Goal: Task Accomplishment & Management: Manage account settings

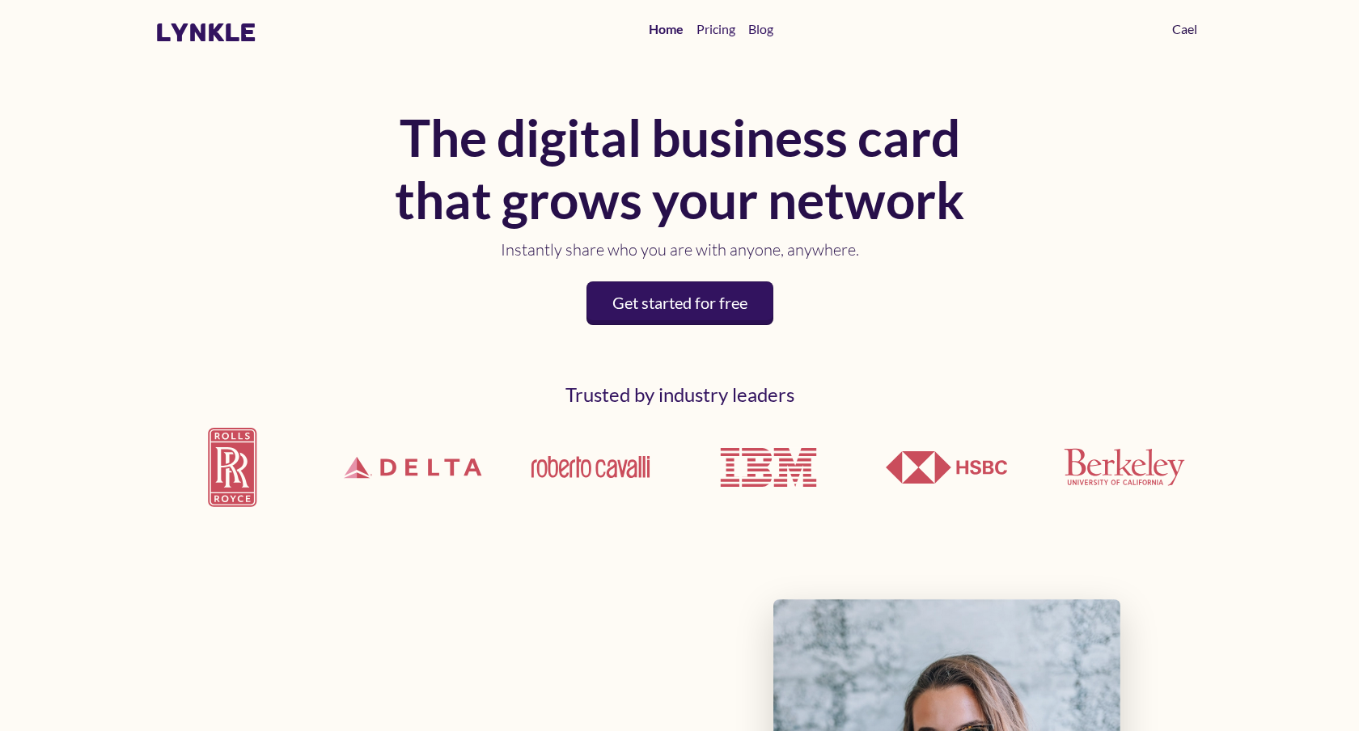
click at [1172, 25] on link "Cael" at bounding box center [1185, 29] width 38 height 32
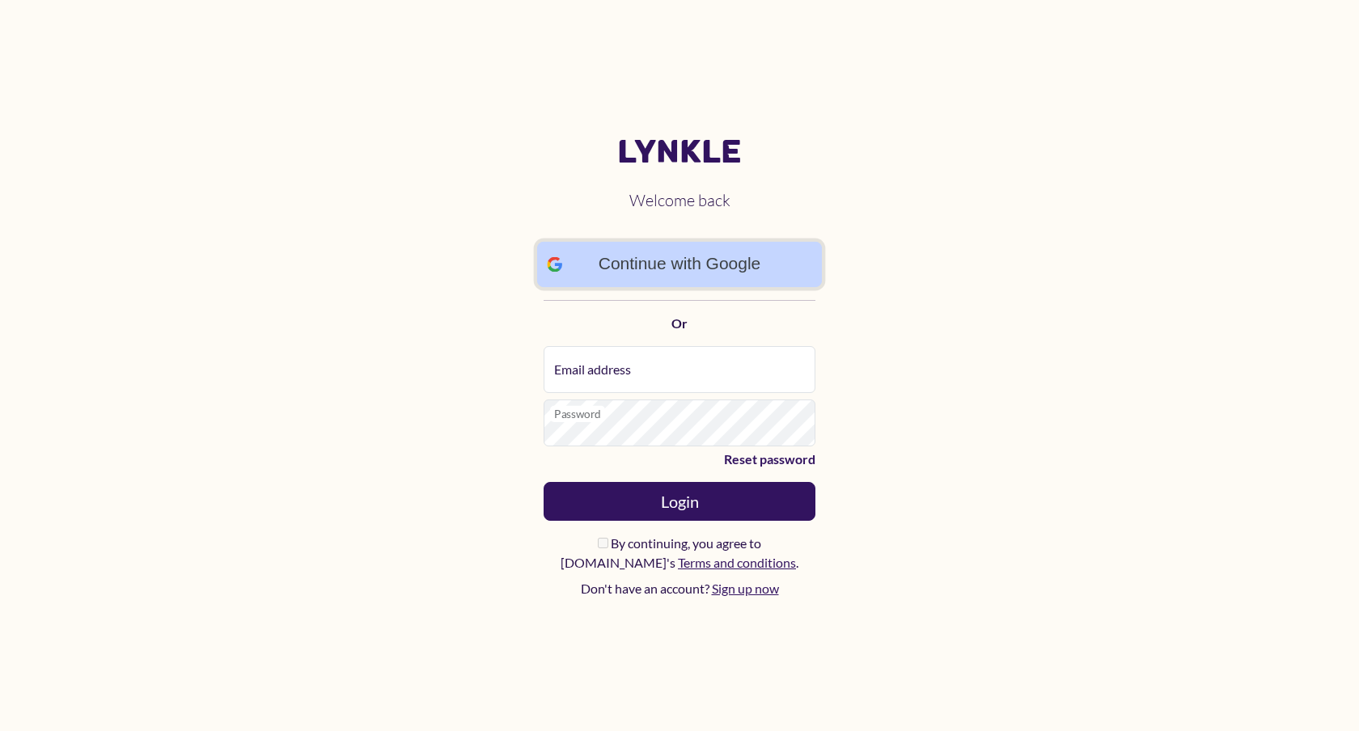
click at [633, 265] on link "Continue with Google" at bounding box center [679, 265] width 285 height 46
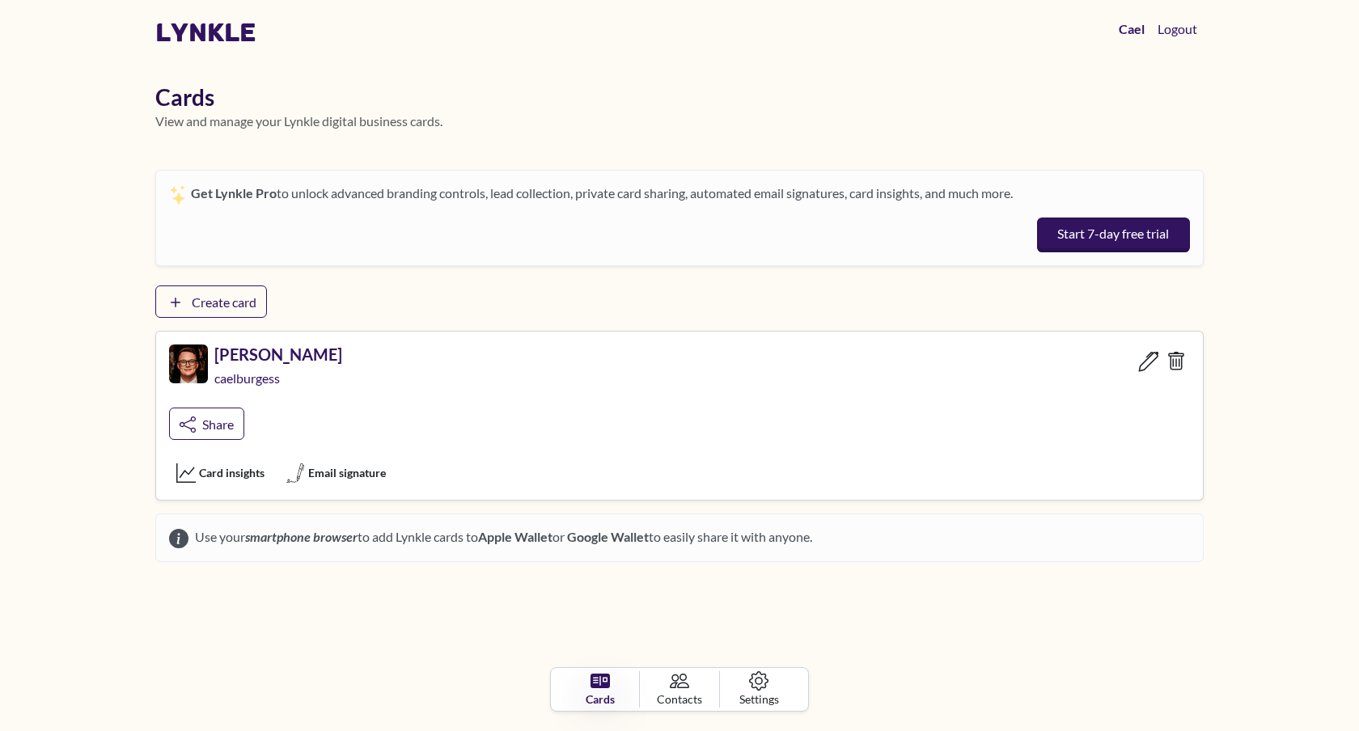
click at [1148, 374] on link at bounding box center [1148, 361] width 29 height 34
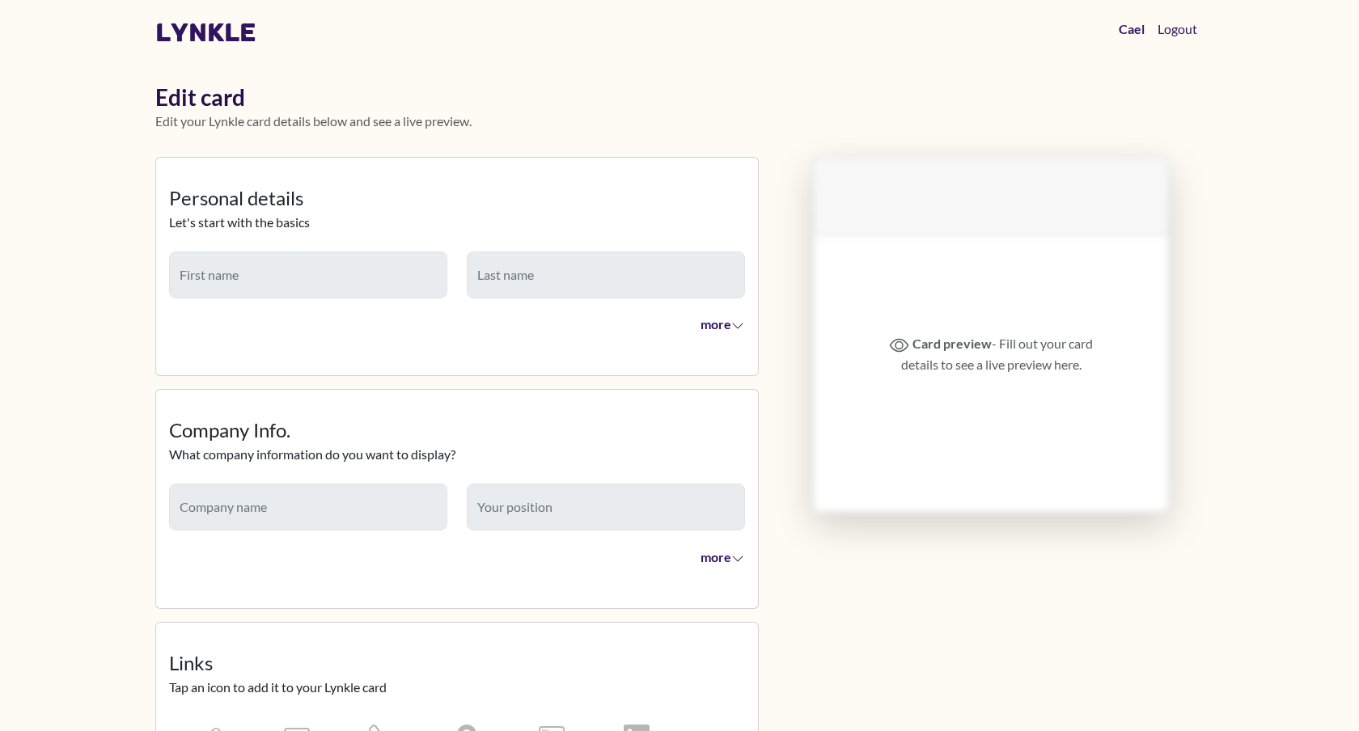
type input "****"
type input "*******"
type input "**********"
type input "********"
type input "**********"
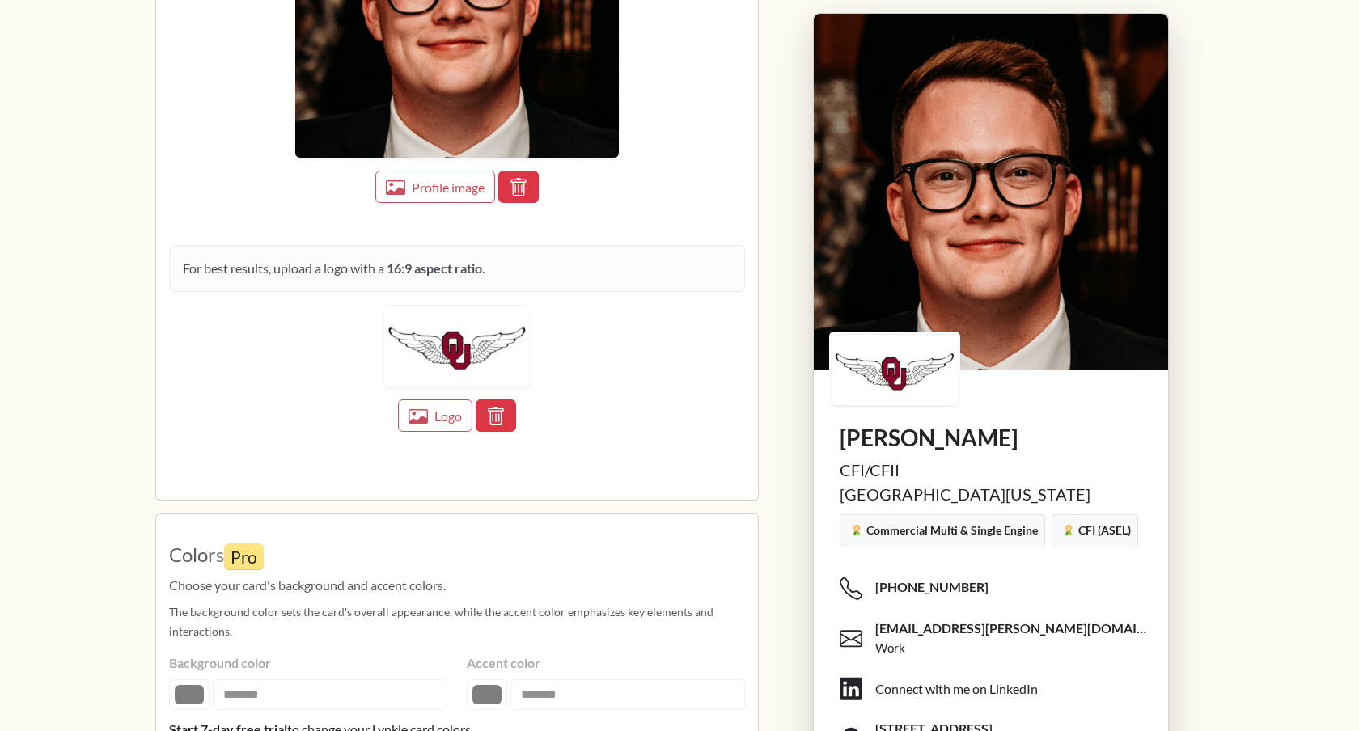
scroll to position [1902, 0]
click at [428, 418] on button "Logo" at bounding box center [435, 414] width 78 height 34
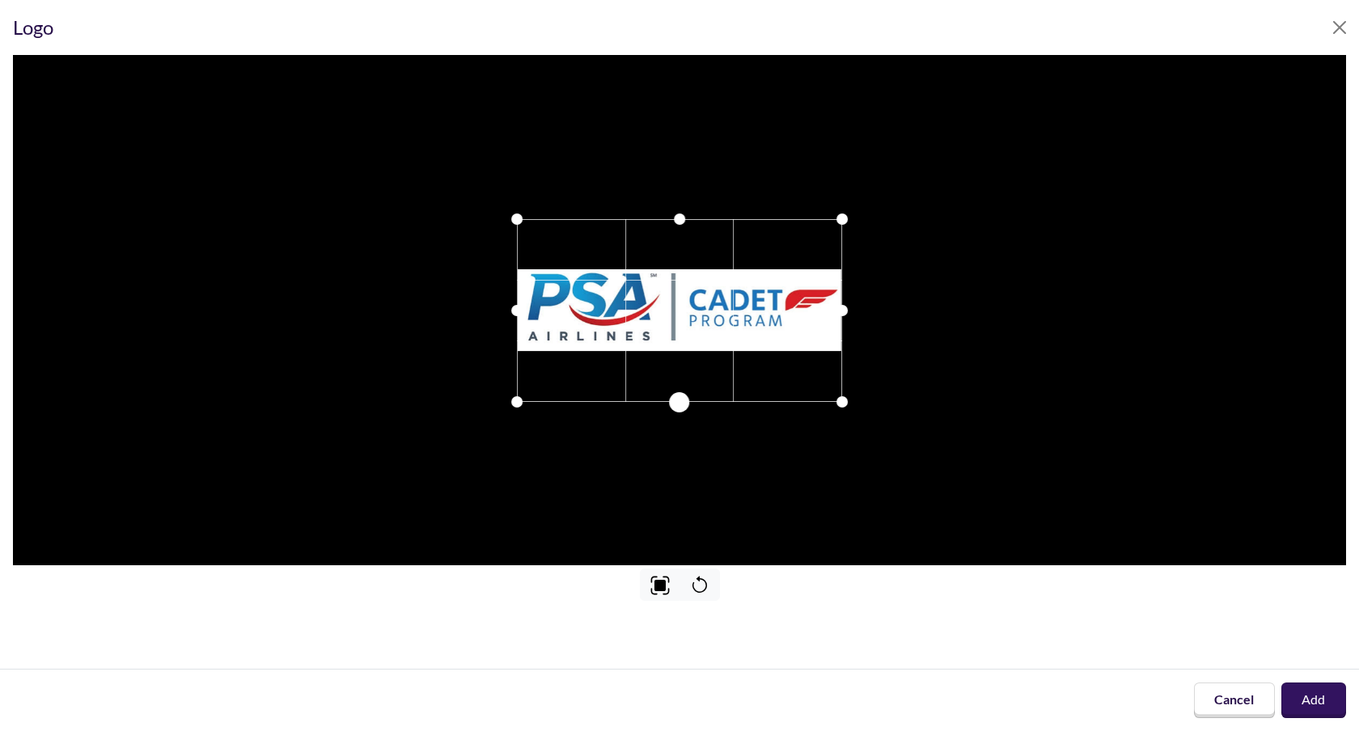
click at [677, 405] on div at bounding box center [679, 402] width 20 height 20
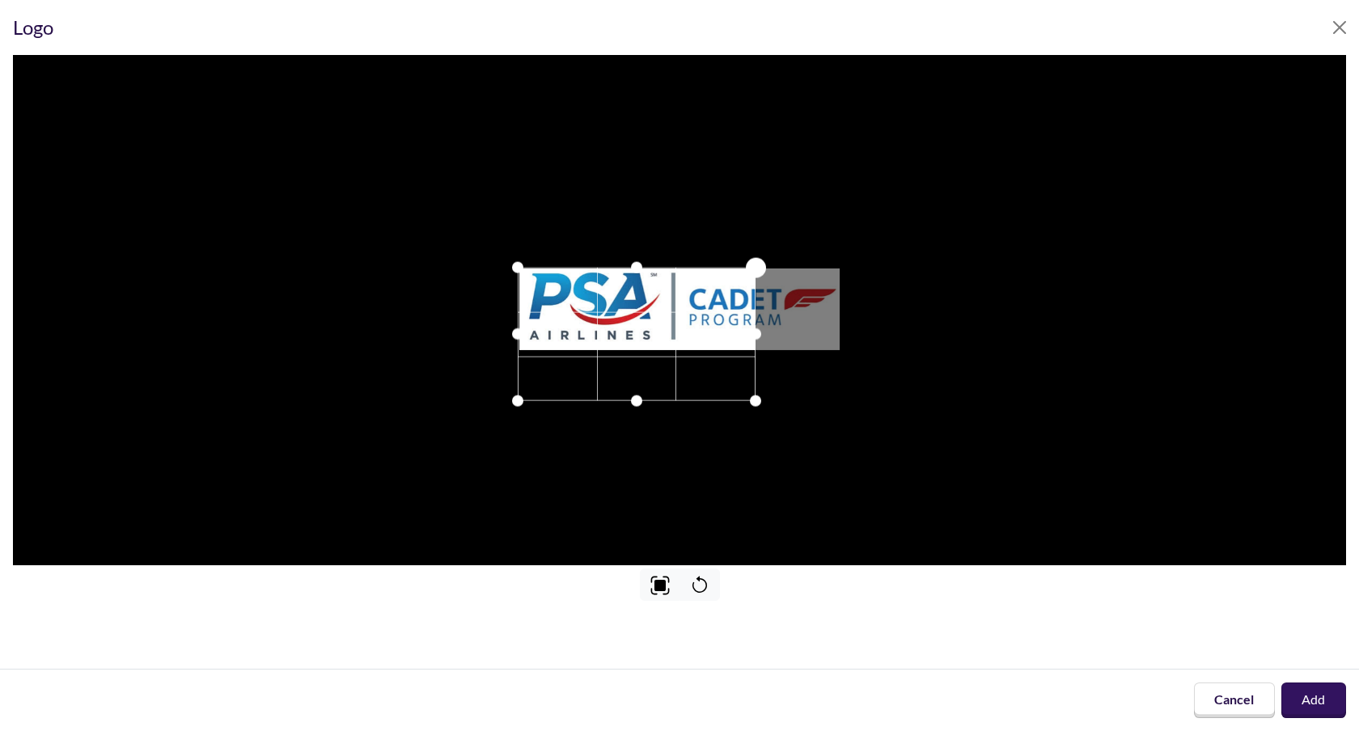
drag, startPoint x: 837, startPoint y: 222, endPoint x: 751, endPoint y: 447, distance: 241.0
click at [751, 447] on div at bounding box center [679, 310] width 1333 height 511
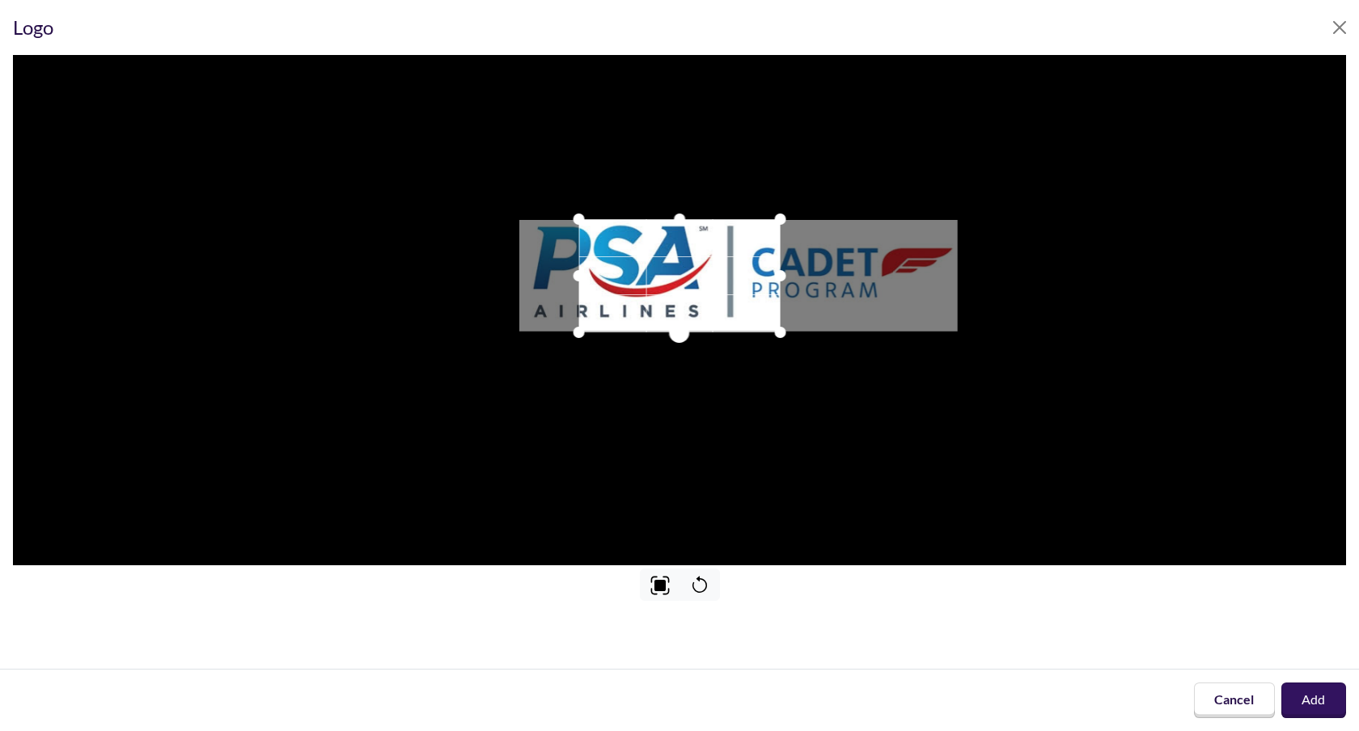
drag, startPoint x: 674, startPoint y: 398, endPoint x: 682, endPoint y: 329, distance: 69.2
click at [682, 329] on div at bounding box center [679, 333] width 20 height 20
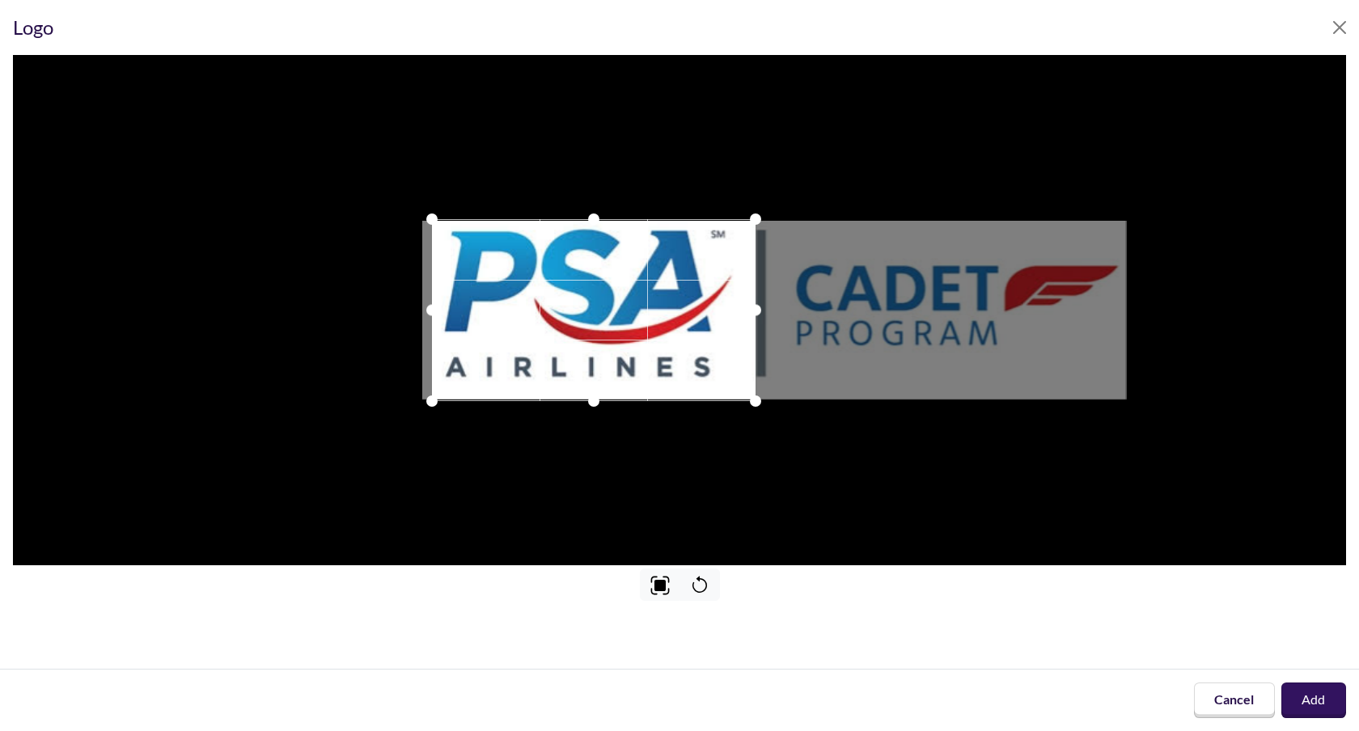
drag, startPoint x: 727, startPoint y: 317, endPoint x: 640, endPoint y: 317, distance: 86.6
click at [641, 317] on div at bounding box center [594, 310] width 324 height 182
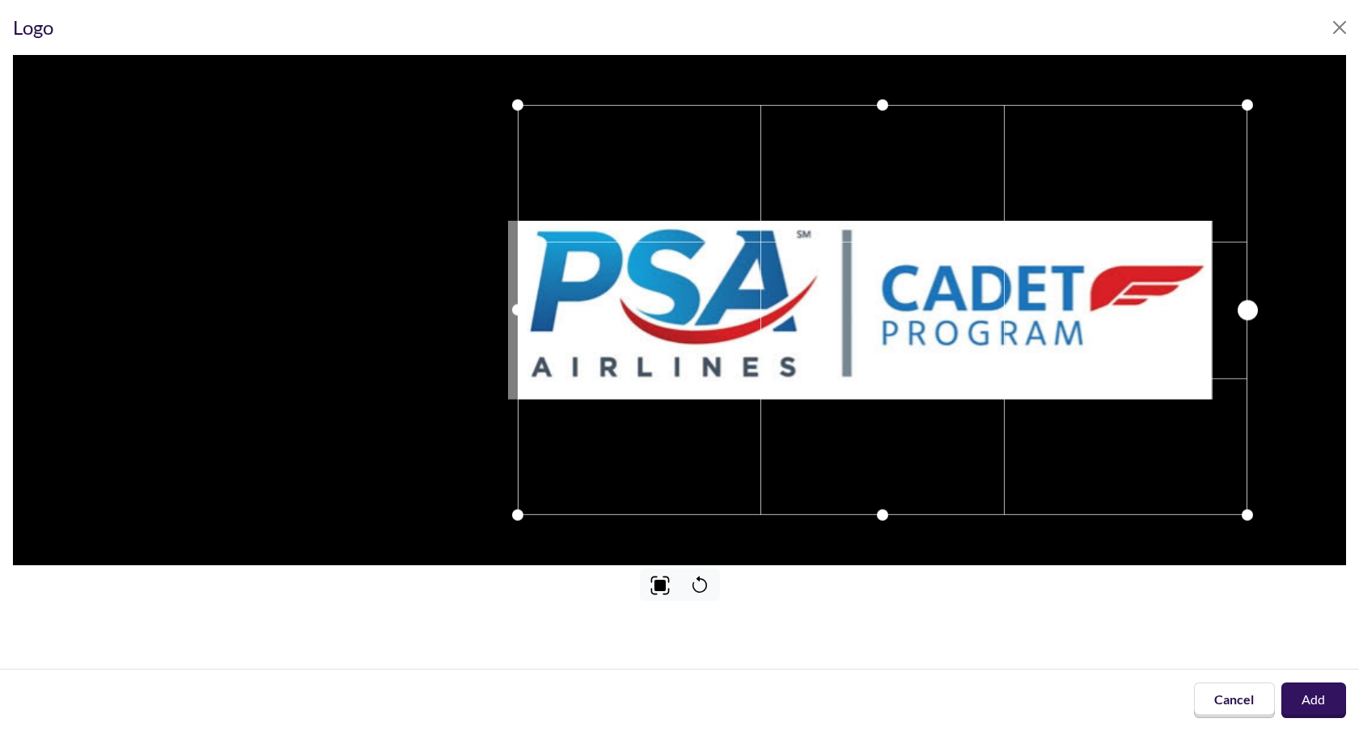
drag, startPoint x: 840, startPoint y: 308, endPoint x: 1247, endPoint y: 307, distance: 407.0
click at [1247, 307] on div at bounding box center [1248, 310] width 20 height 20
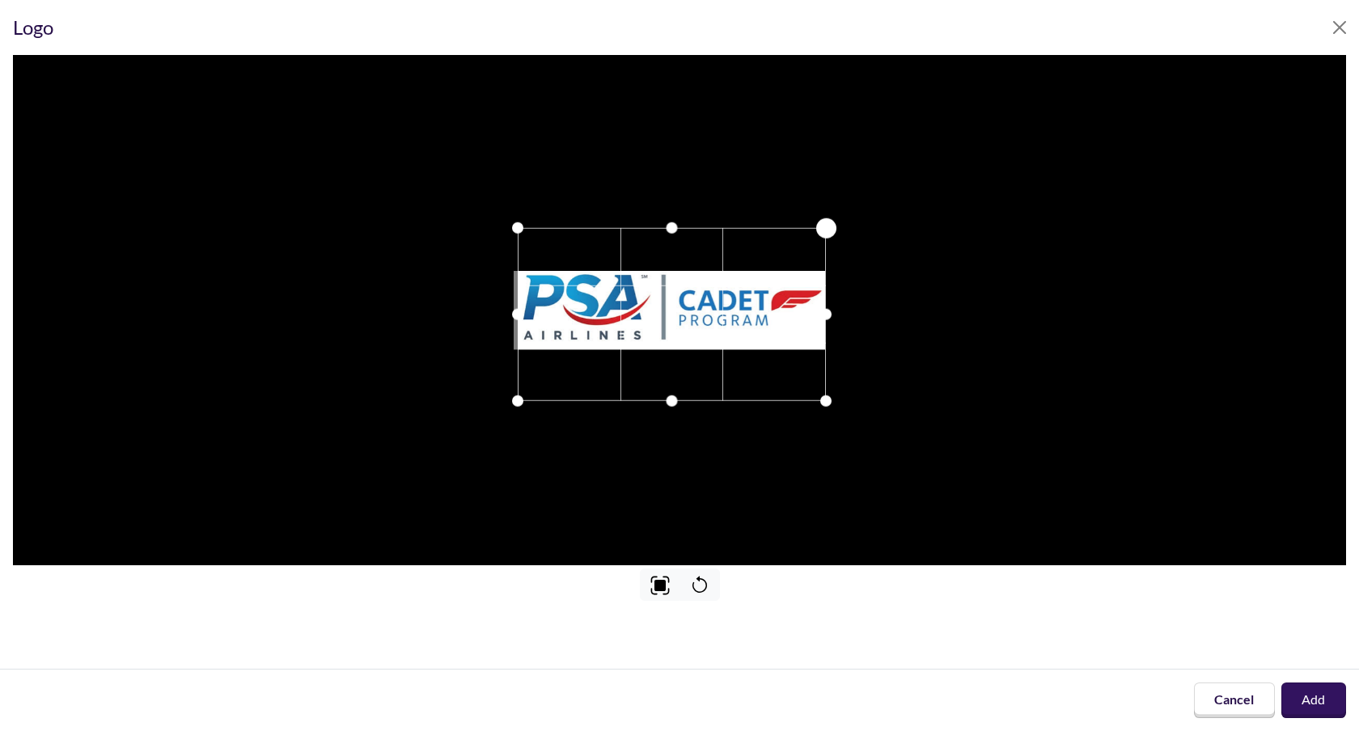
drag, startPoint x: 841, startPoint y: 225, endPoint x: 824, endPoint y: 228, distance: 16.5
click at [824, 228] on div at bounding box center [826, 228] width 20 height 20
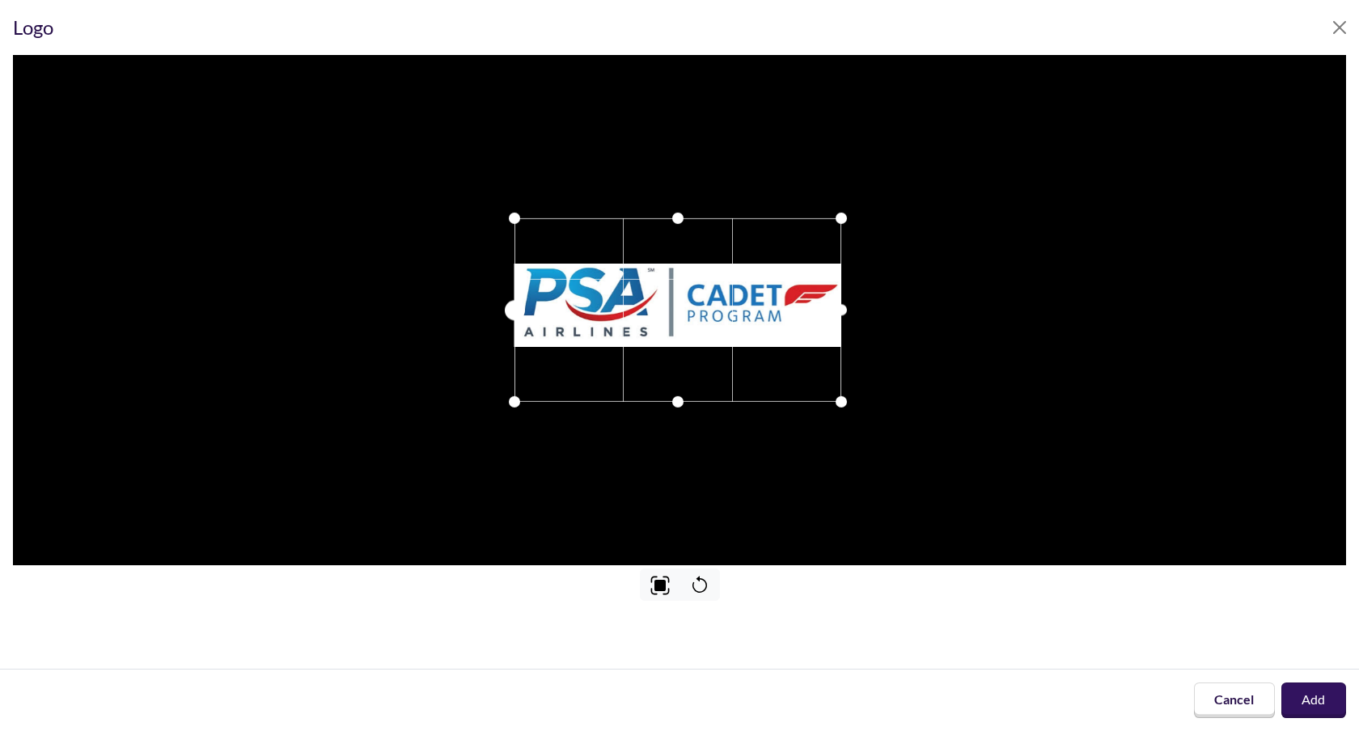
click at [517, 309] on div at bounding box center [515, 310] width 20 height 20
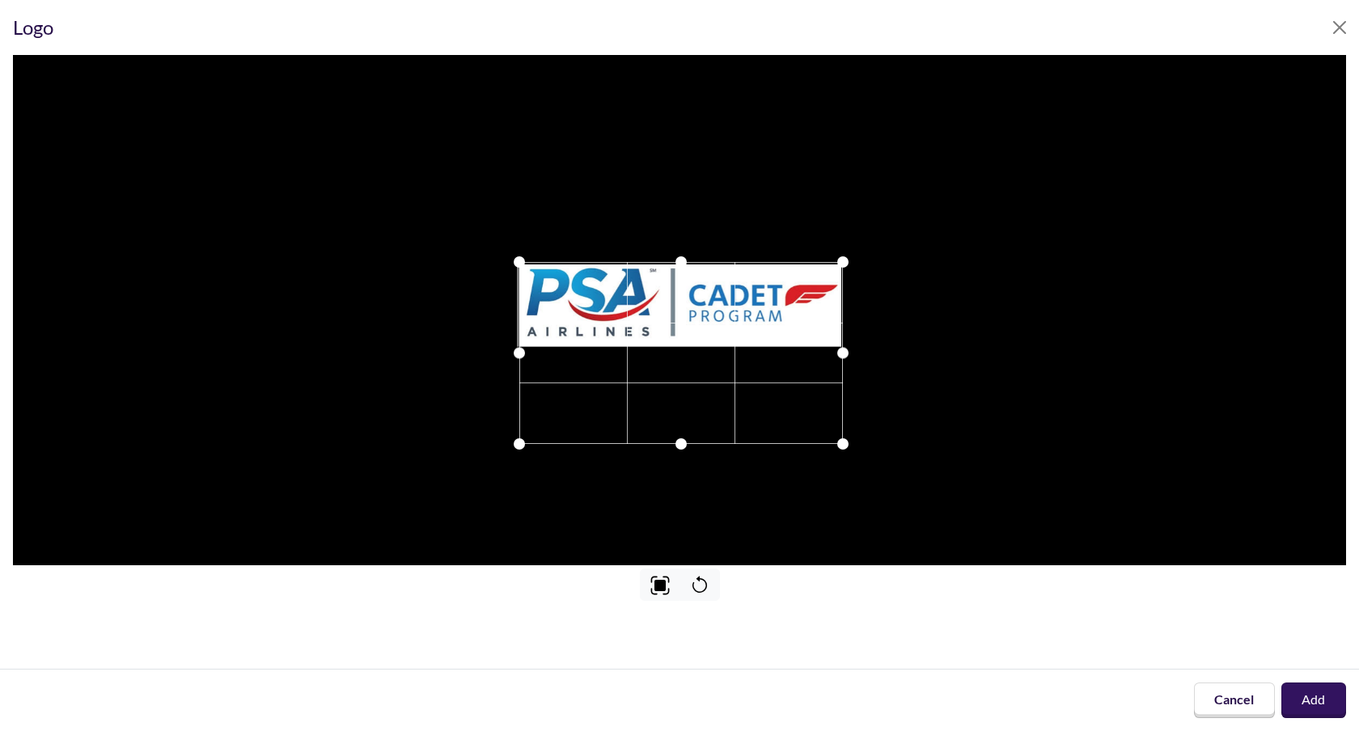
drag, startPoint x: 658, startPoint y: 308, endPoint x: 659, endPoint y: 351, distance: 42.9
click at [659, 351] on div at bounding box center [681, 353] width 324 height 182
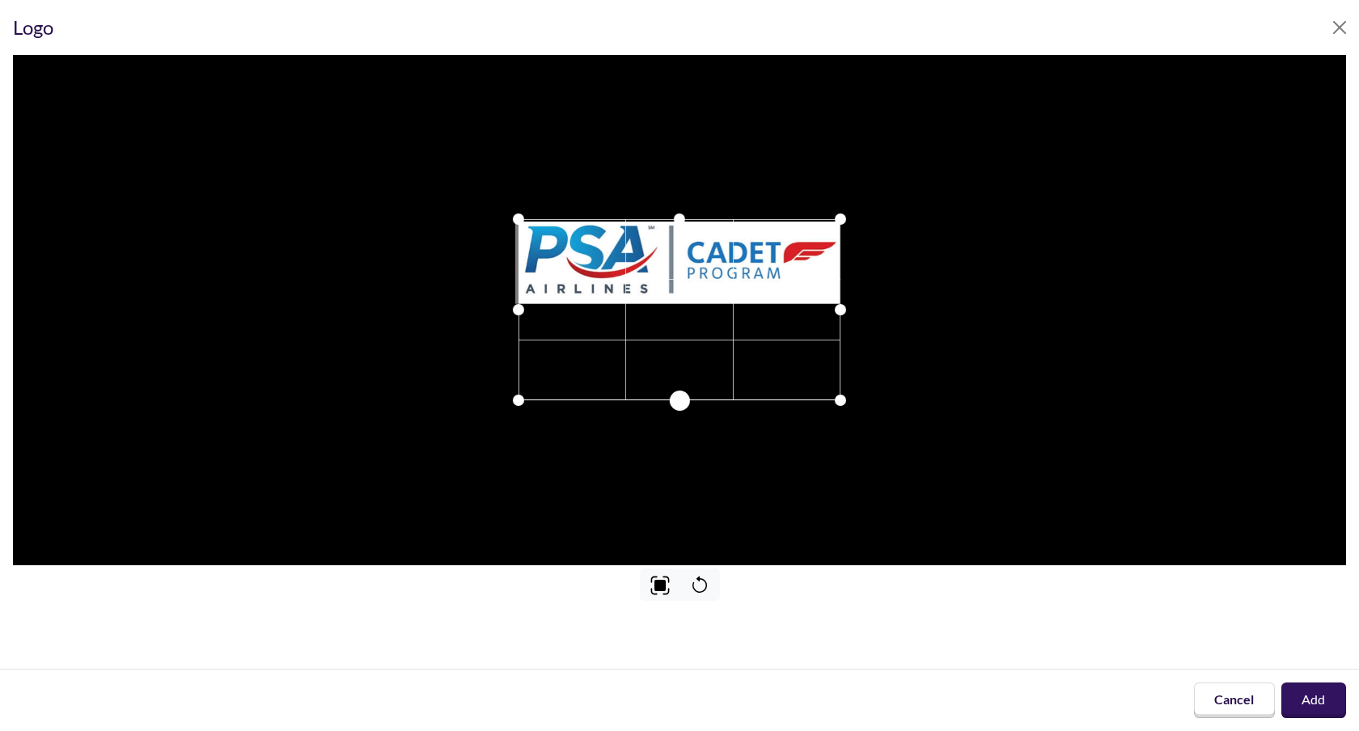
drag, startPoint x: 676, startPoint y: 403, endPoint x: 667, endPoint y: 403, distance: 9.7
click at [667, 401] on div at bounding box center [680, 309] width 322 height 181
click at [1305, 699] on button "Add" at bounding box center [1314, 701] width 66 height 36
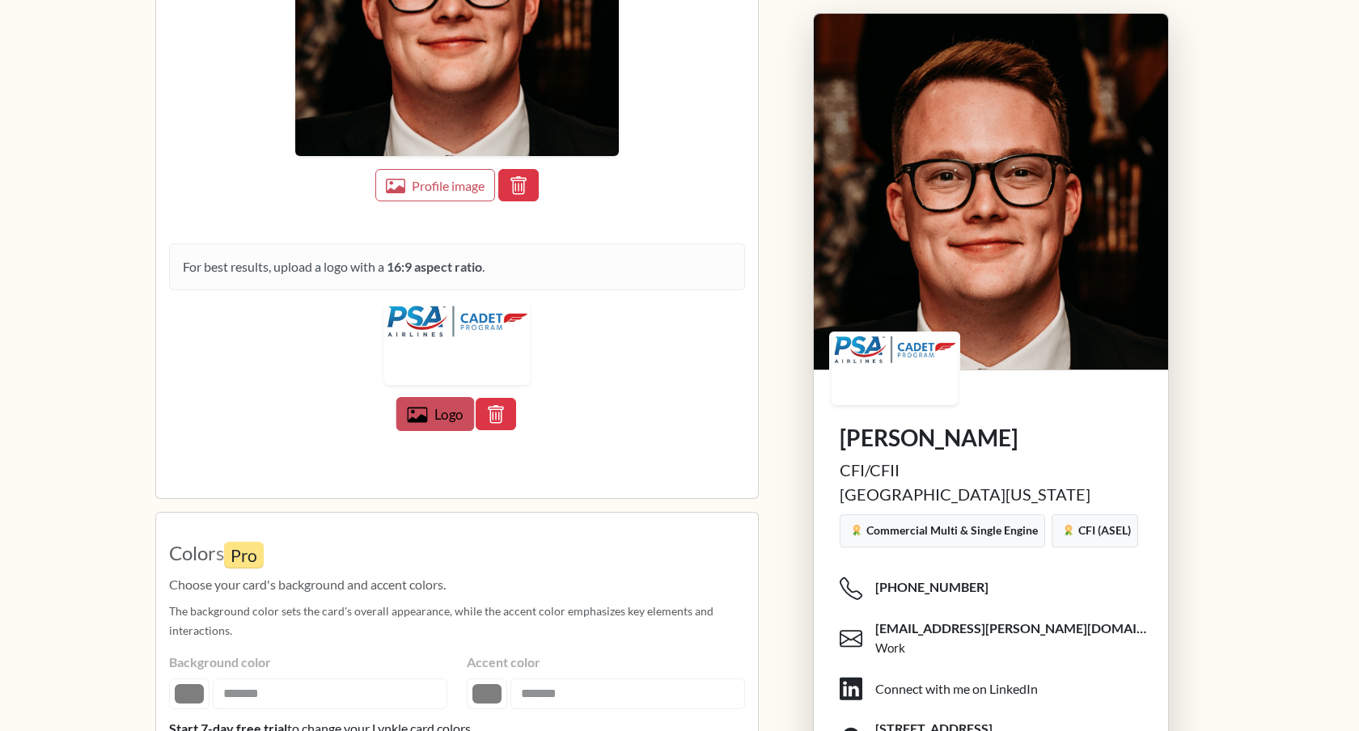
click at [421, 423] on icon "button" at bounding box center [417, 415] width 20 height 20
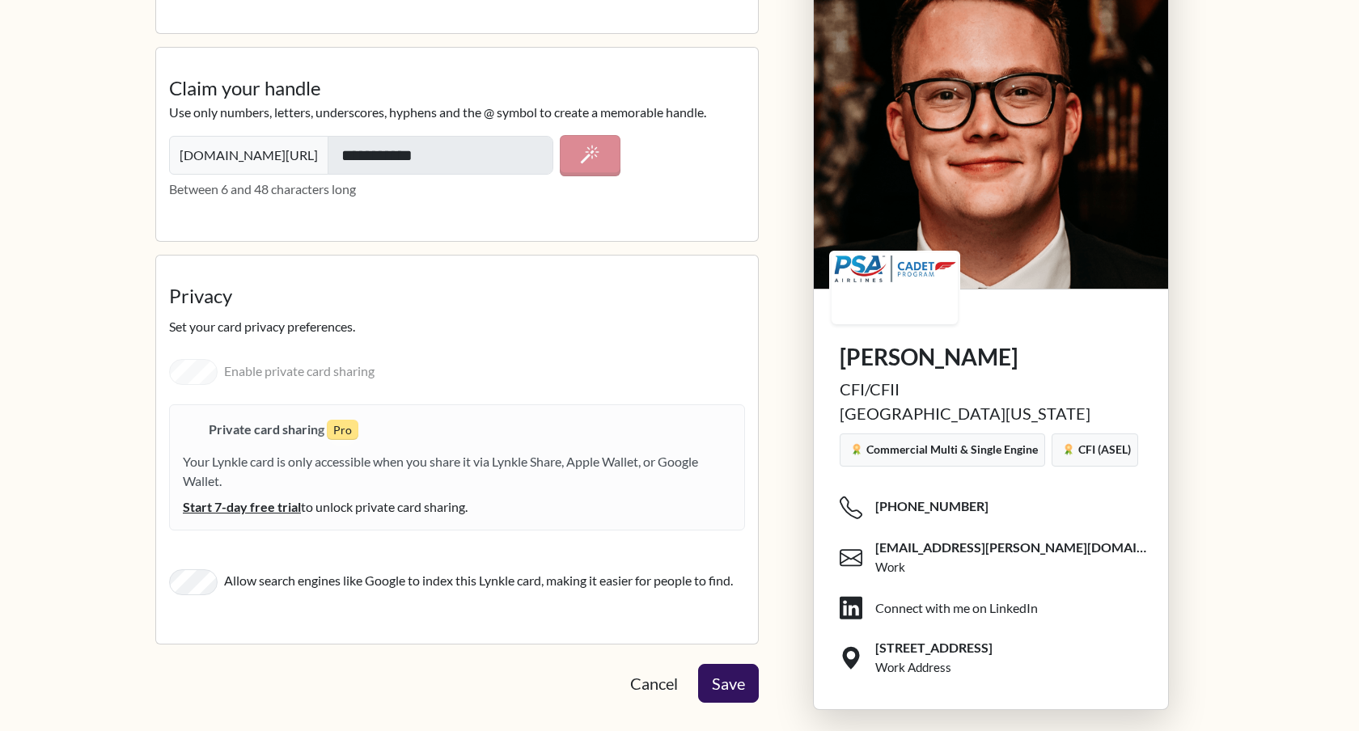
scroll to position [2736, 0]
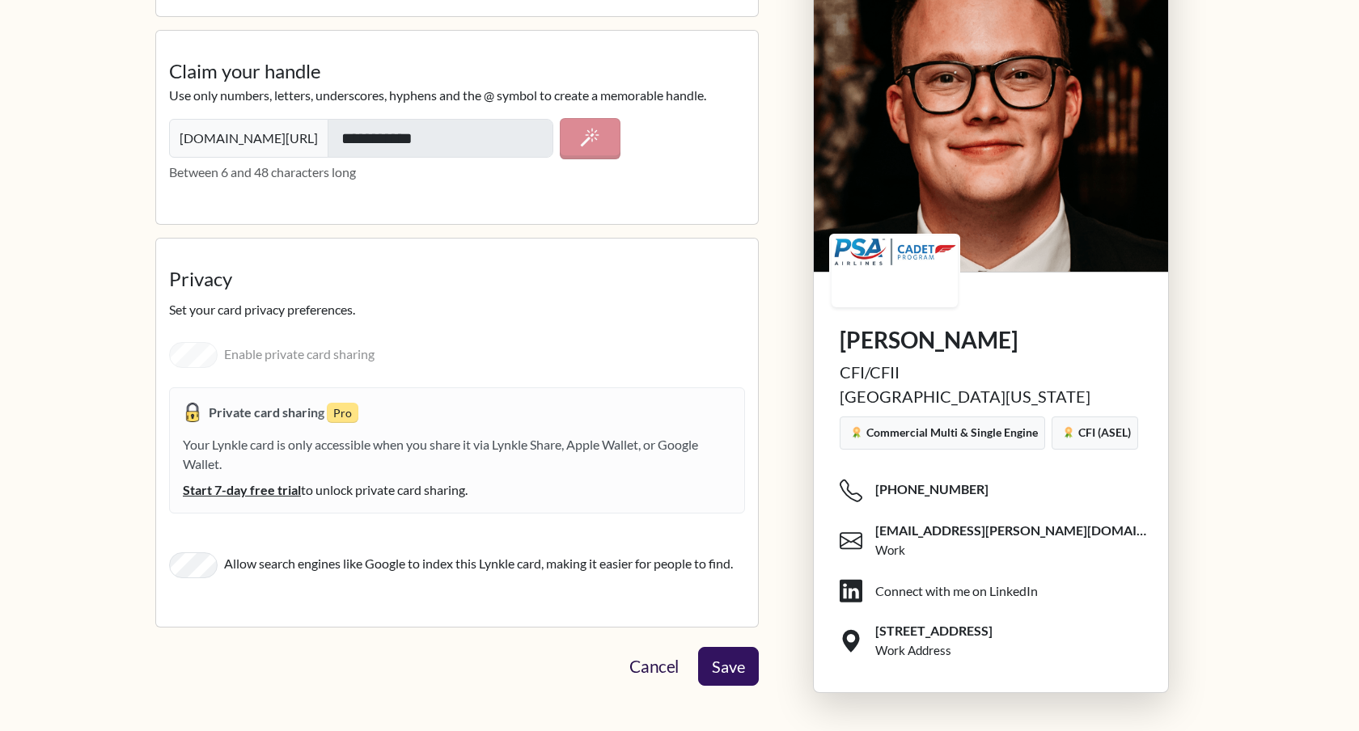
click at [663, 680] on link "Cancel" at bounding box center [654, 666] width 78 height 40
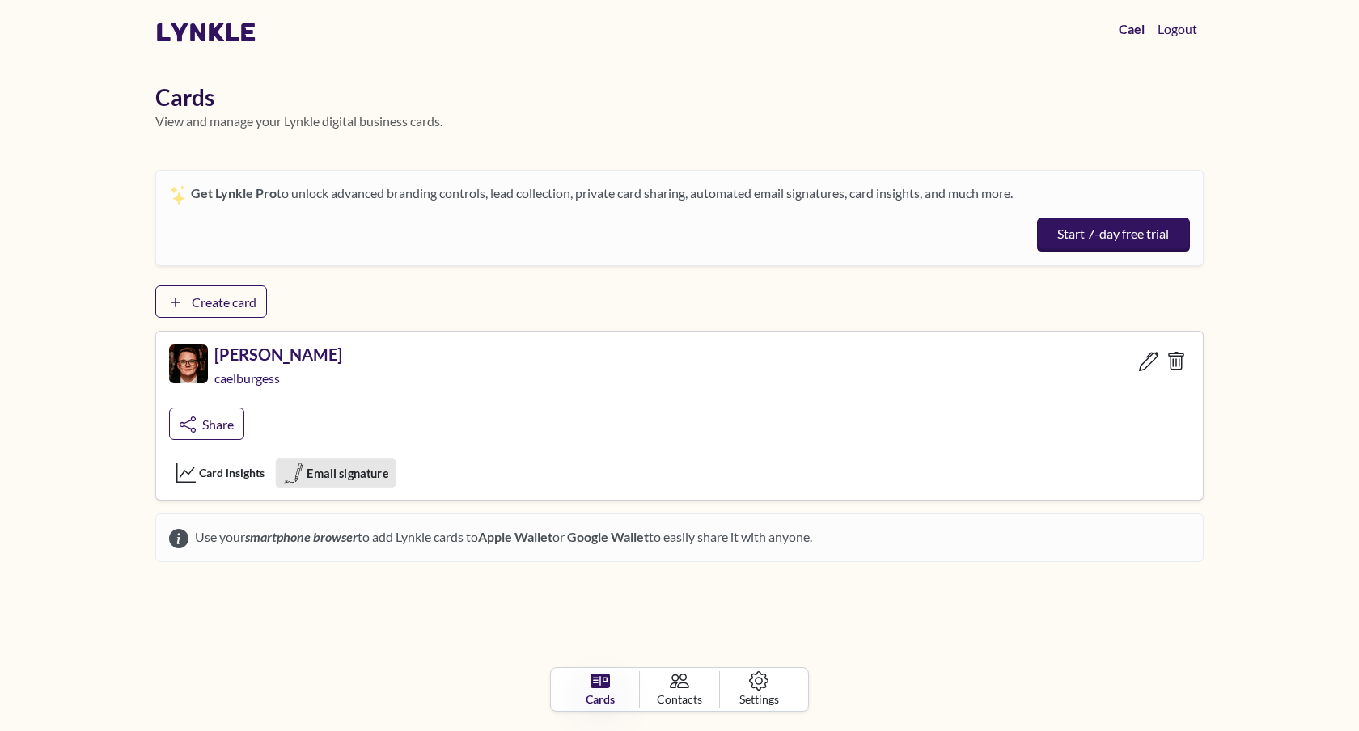
click at [331, 478] on span "Email signature" at bounding box center [347, 473] width 81 height 18
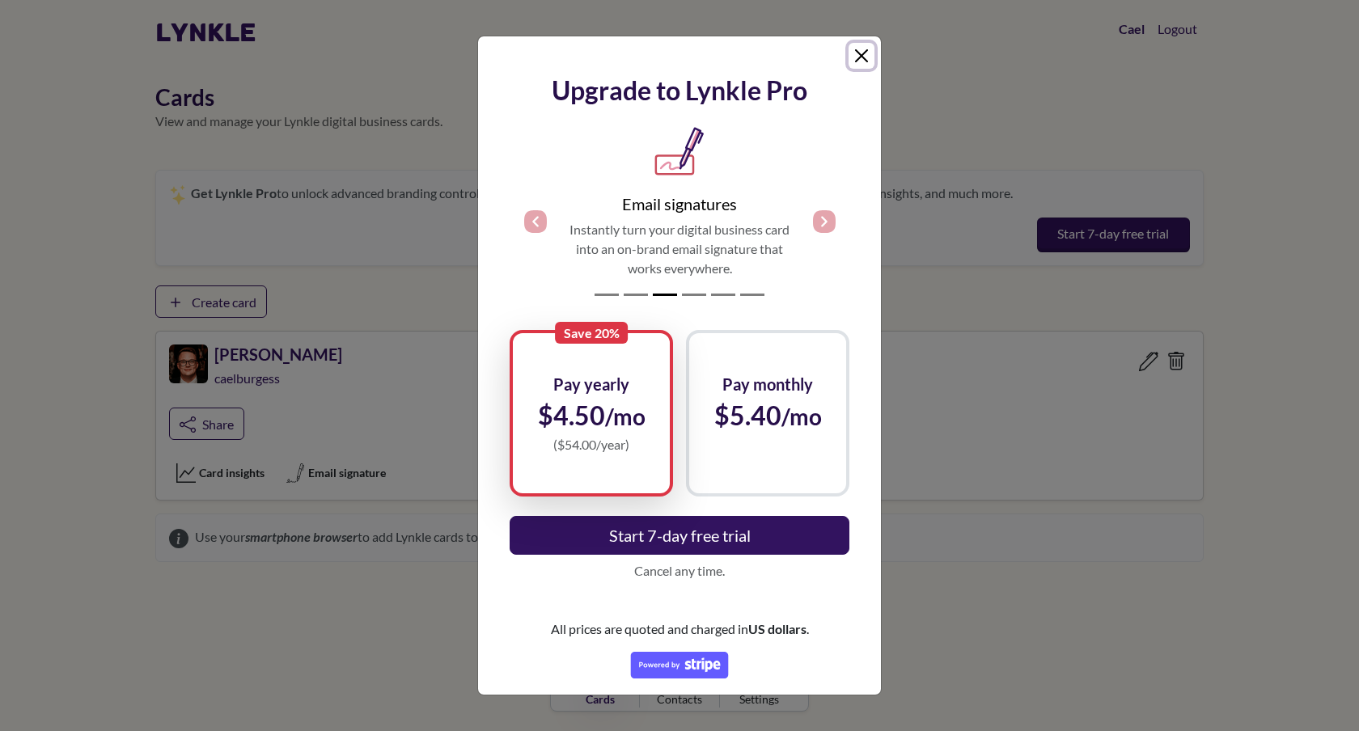
click at [862, 57] on button "Close" at bounding box center [862, 56] width 26 height 26
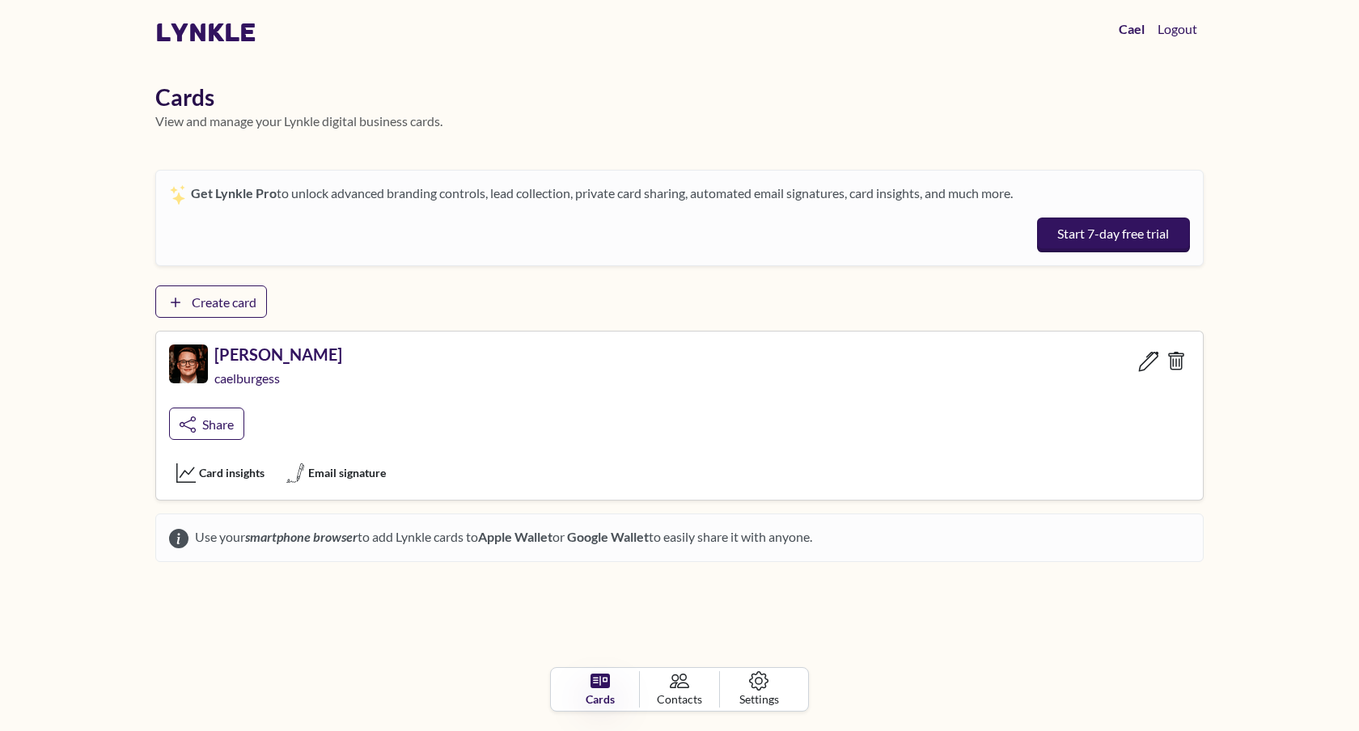
click at [1140, 362] on icon at bounding box center [1148, 361] width 20 height 20
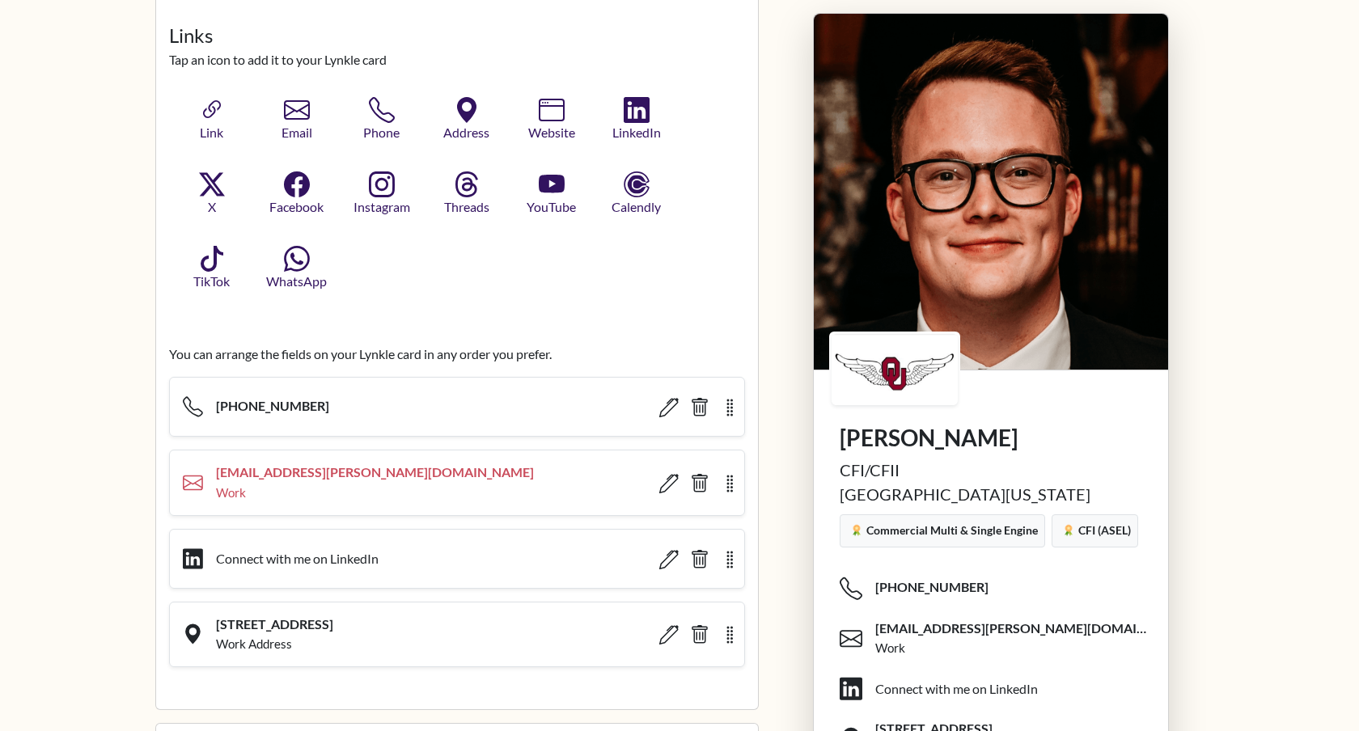
scroll to position [862, 0]
click at [301, 118] on icon "button" at bounding box center [297, 108] width 30 height 23
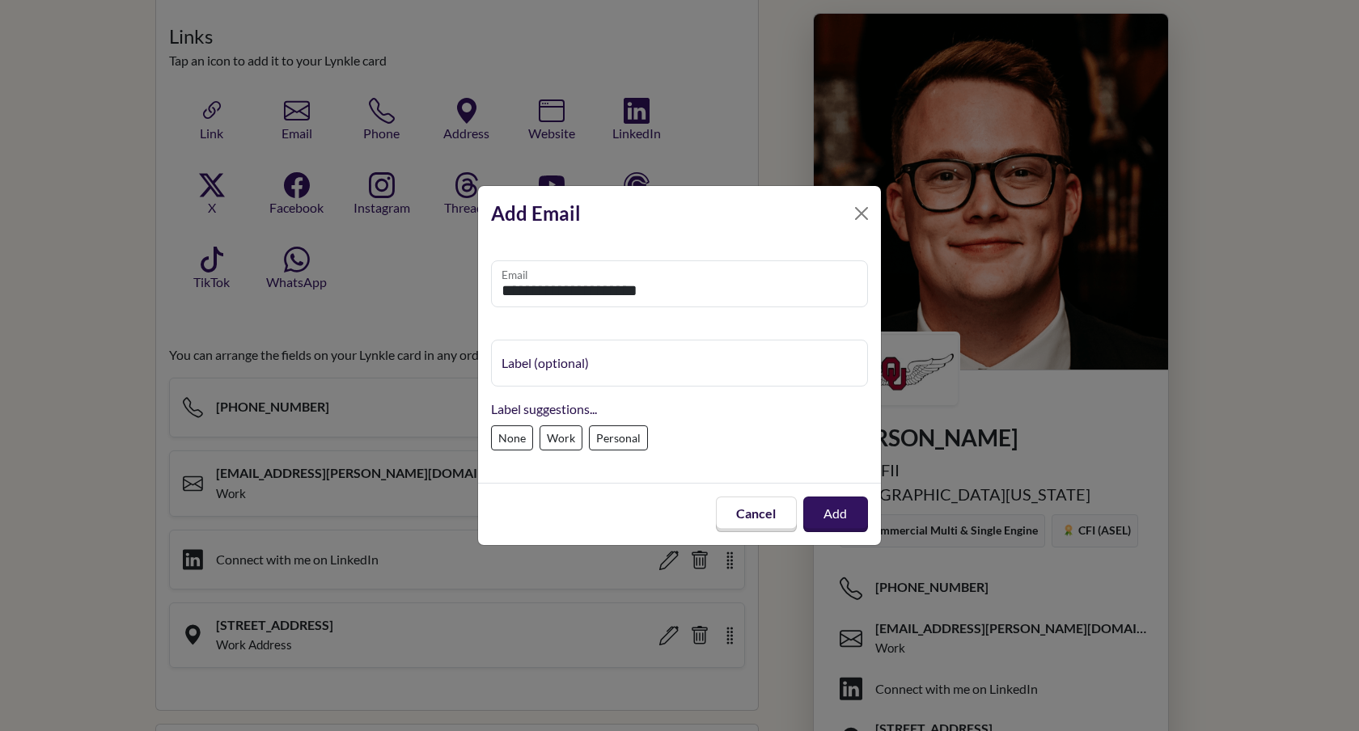
type input "**********"
click at [624, 441] on label "Personal" at bounding box center [618, 438] width 59 height 25
type input "********"
click at [839, 511] on button "Add" at bounding box center [835, 514] width 65 height 35
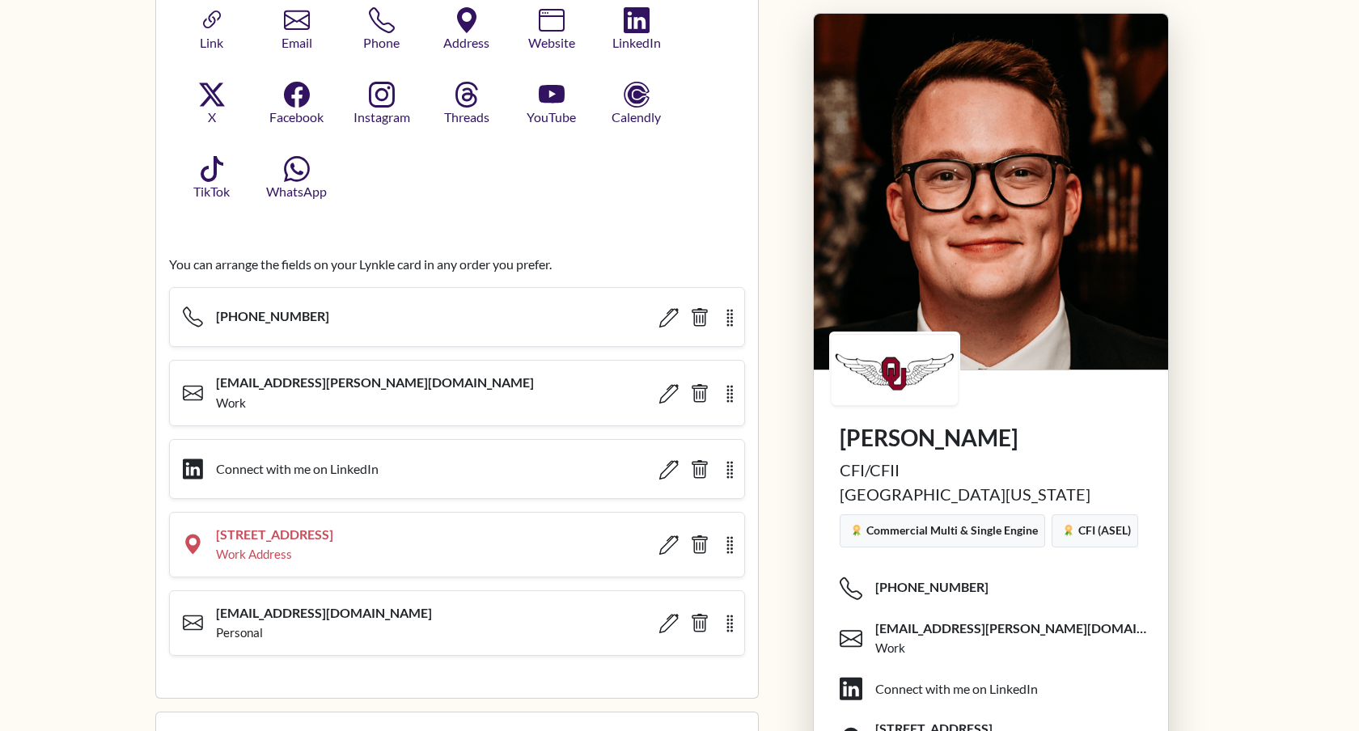
scroll to position [962, 0]
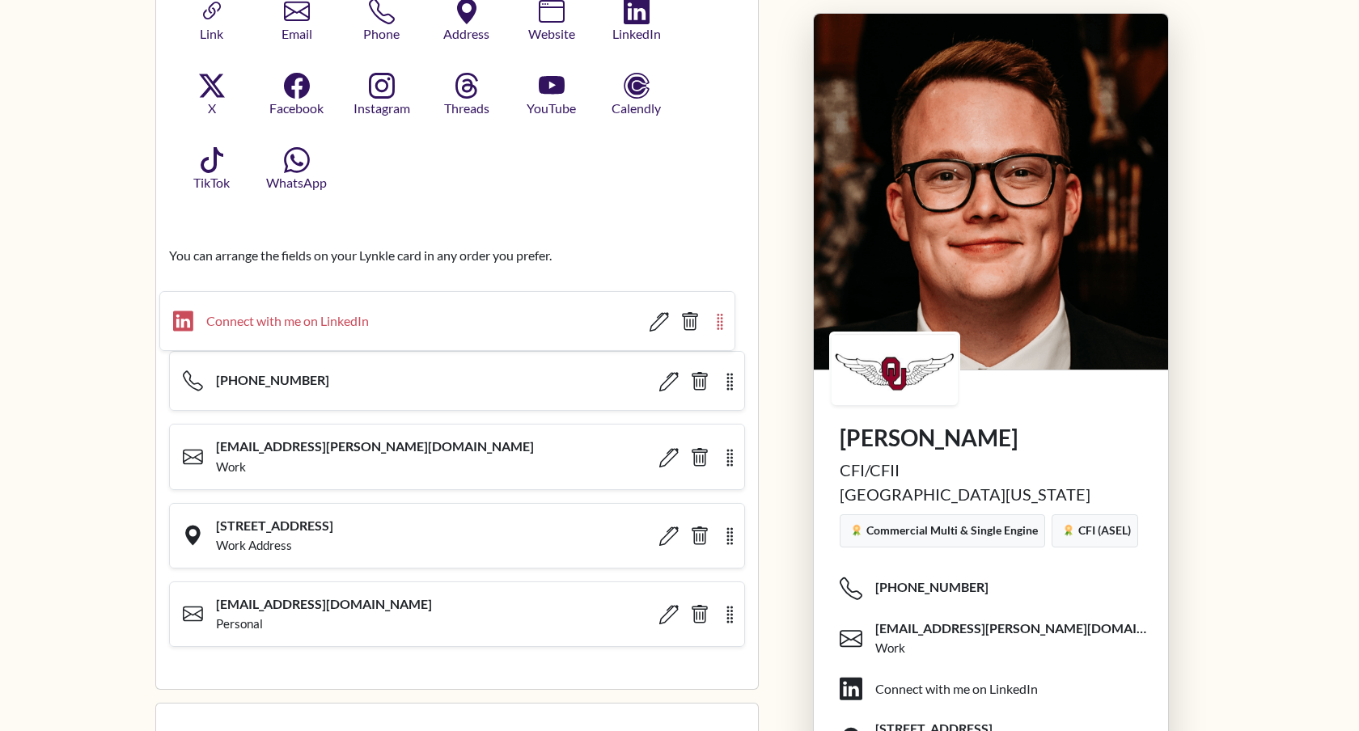
drag, startPoint x: 728, startPoint y: 460, endPoint x: 718, endPoint y: 320, distance: 139.5
click at [718, 320] on icon "button" at bounding box center [720, 322] width 6 height 16
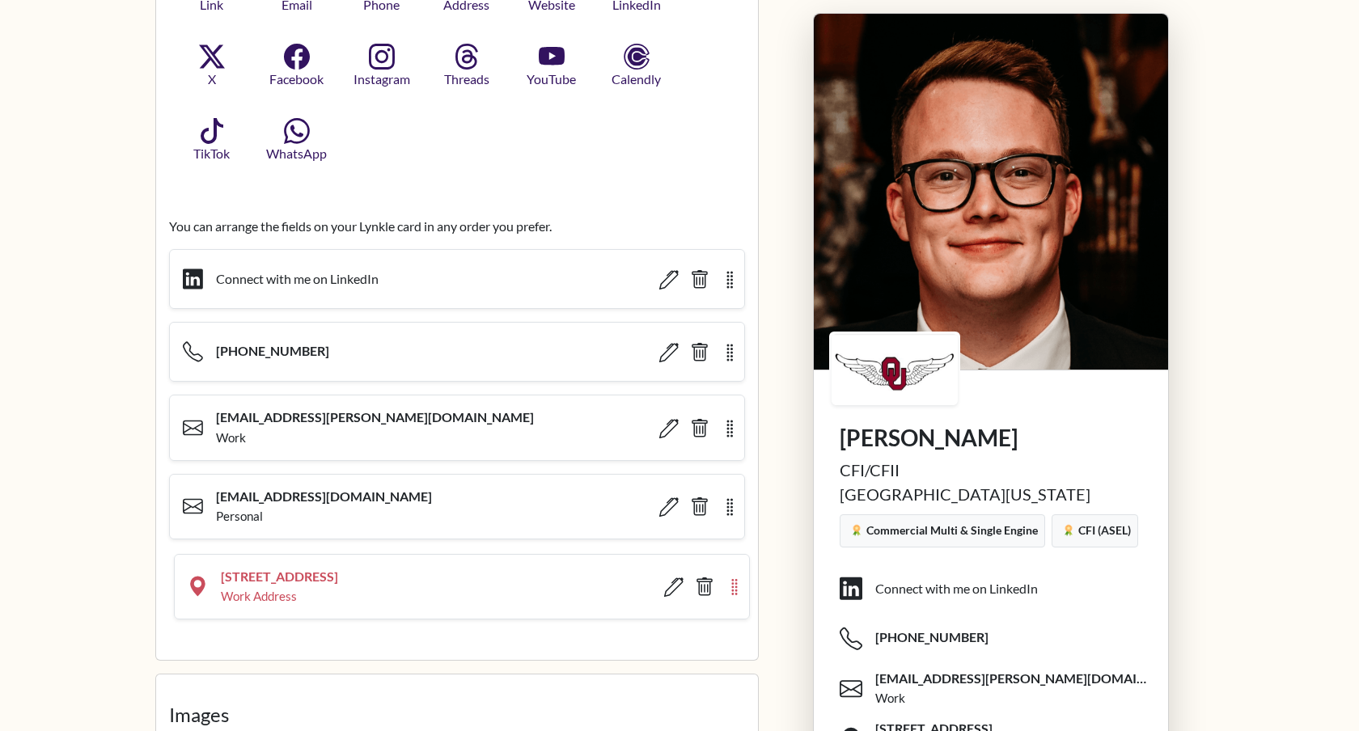
scroll to position [992, 0]
drag, startPoint x: 731, startPoint y: 535, endPoint x: 737, endPoint y: 569, distance: 34.6
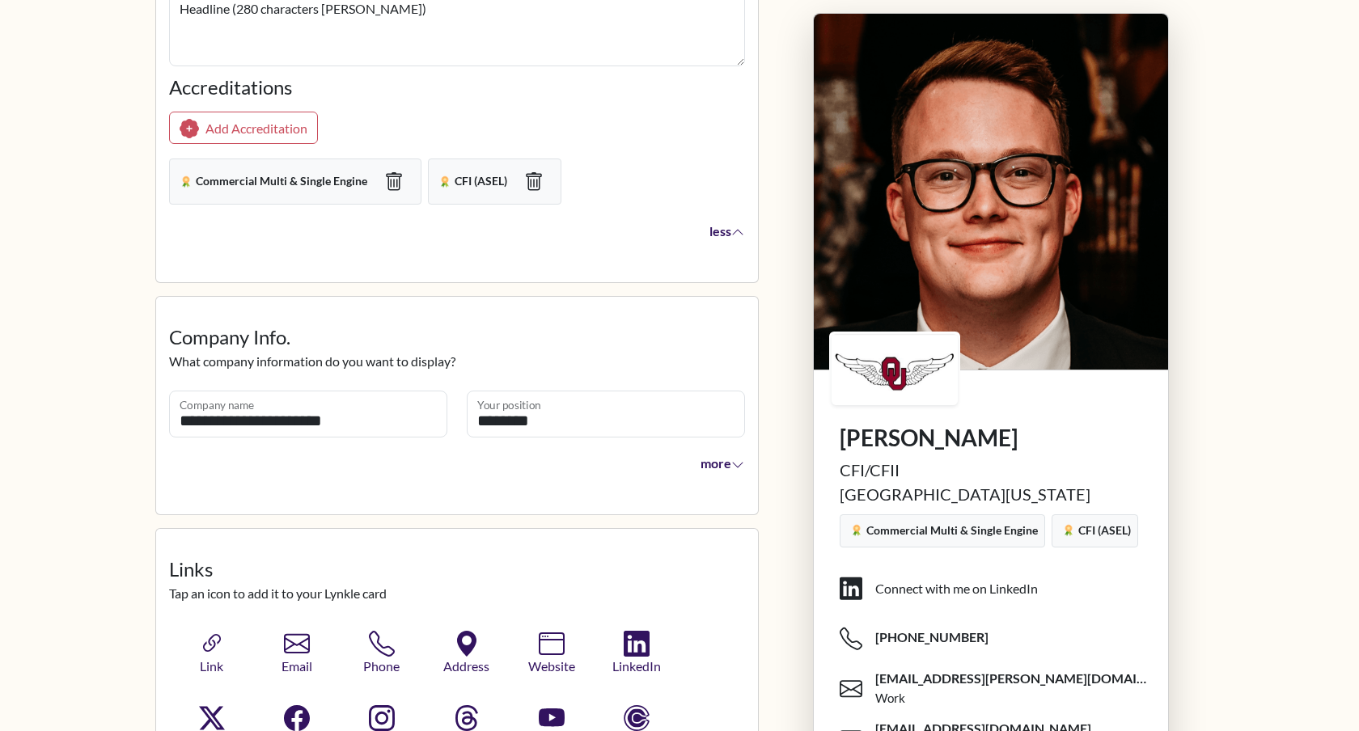
scroll to position [298, 0]
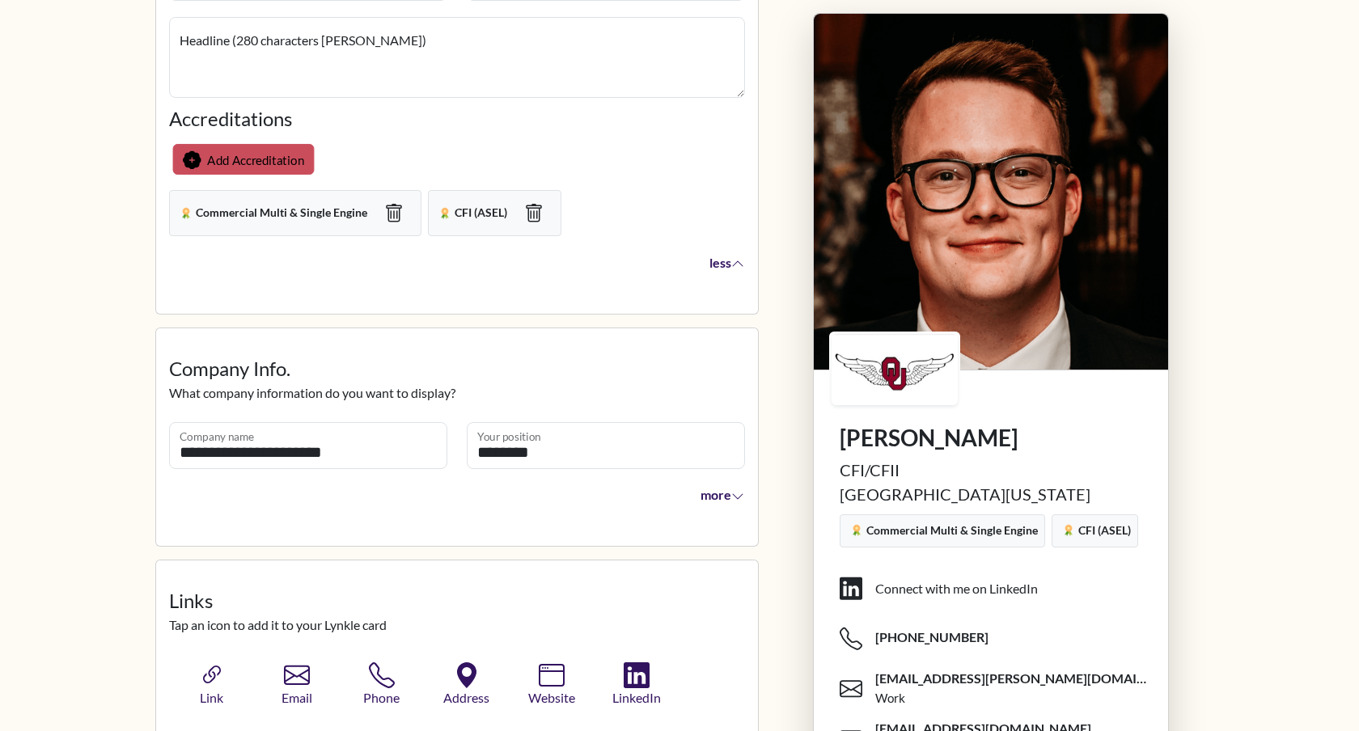
click at [229, 147] on button "Add Accreditation" at bounding box center [244, 159] width 142 height 31
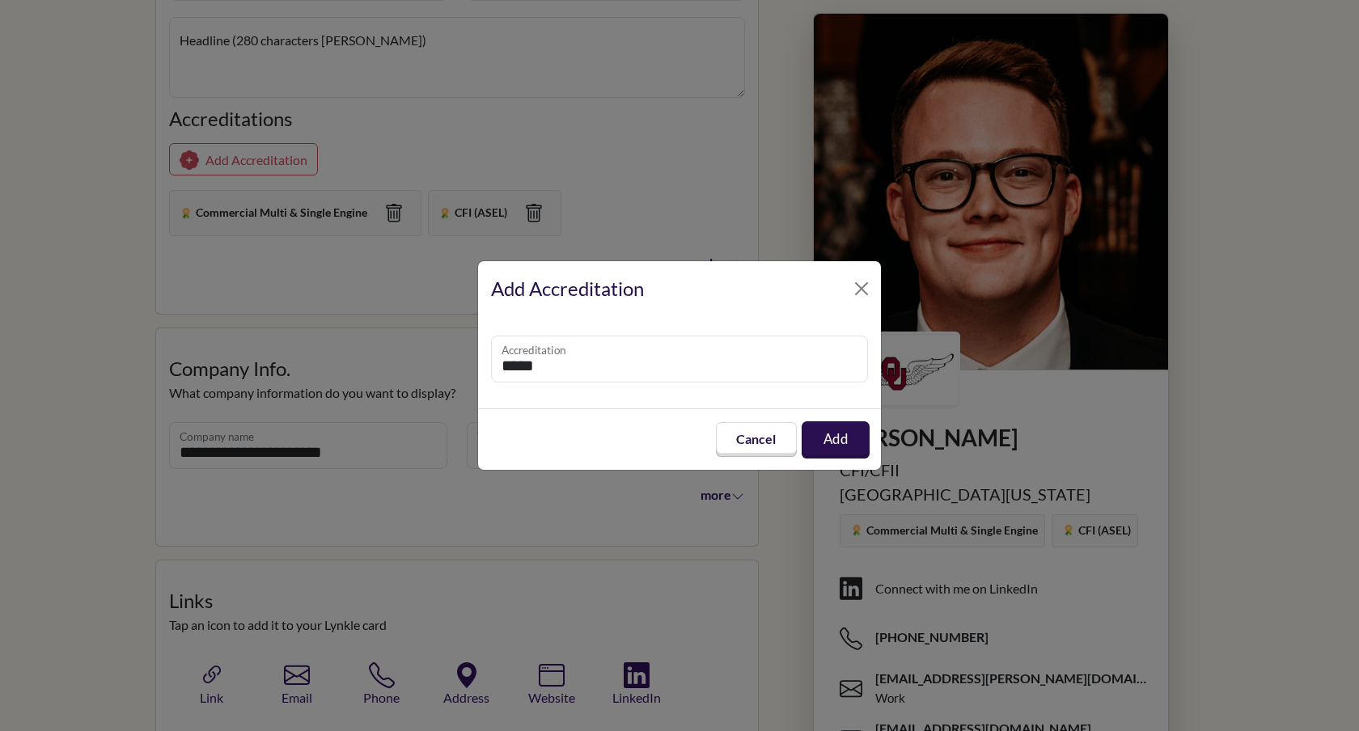
type input "*****"
click at [849, 441] on button "Add" at bounding box center [836, 440] width 68 height 37
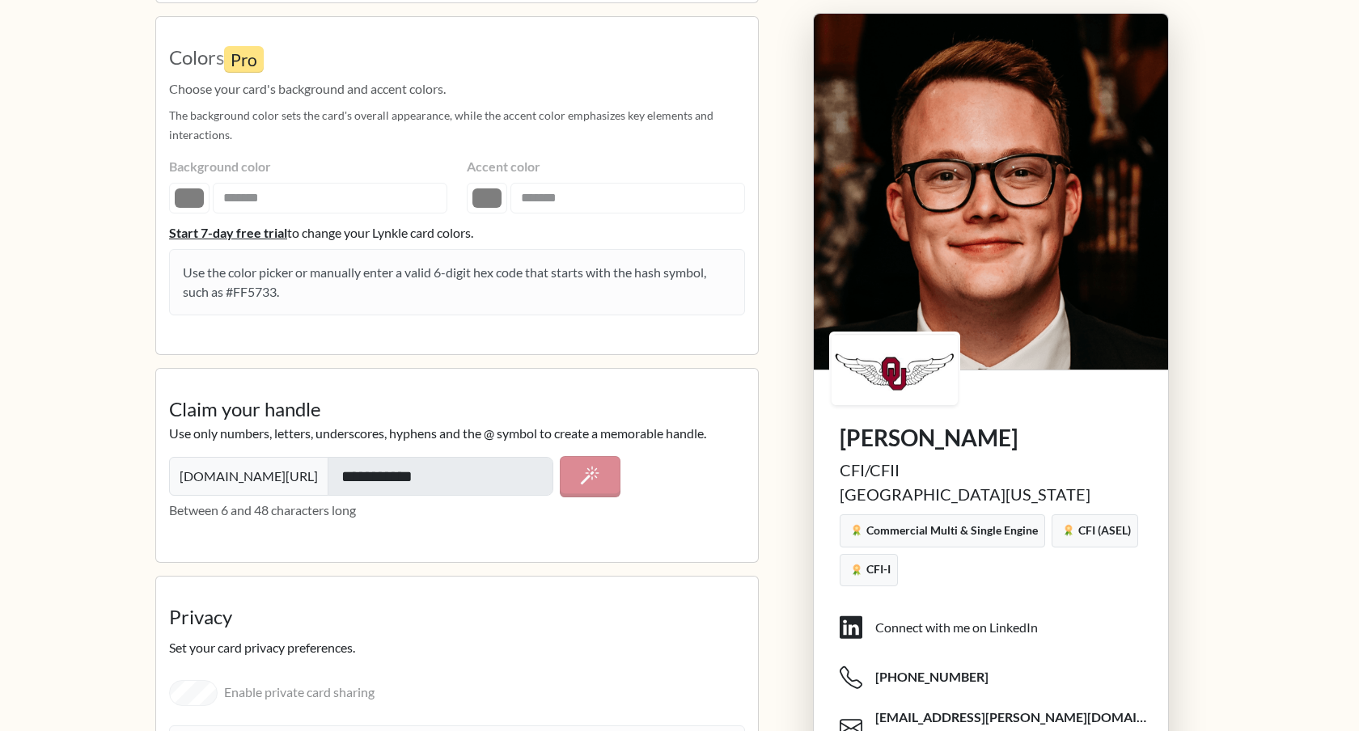
scroll to position [2485, 0]
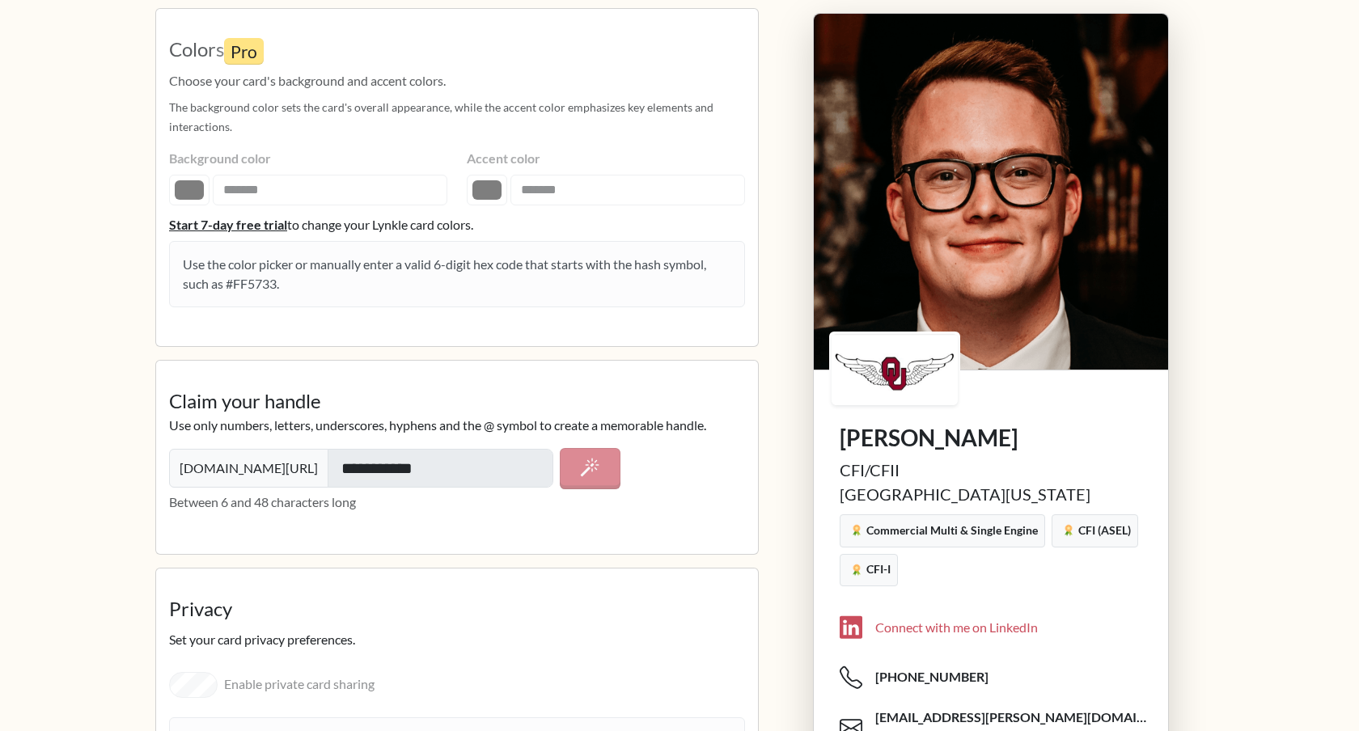
click at [875, 622] on div "Connect with me on LinkedIn" at bounding box center [956, 627] width 163 height 19
click at [928, 618] on div "Connect with me on LinkedIn" at bounding box center [956, 627] width 163 height 19
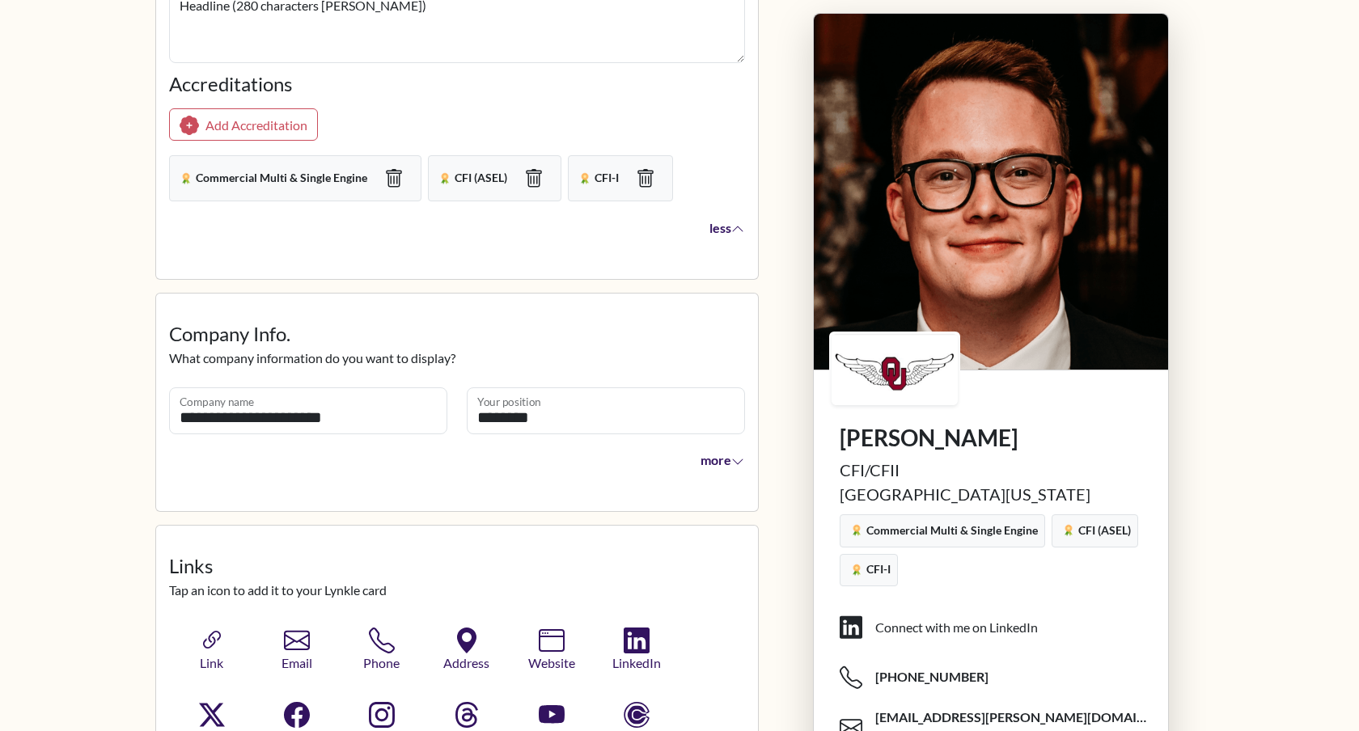
scroll to position [294, 0]
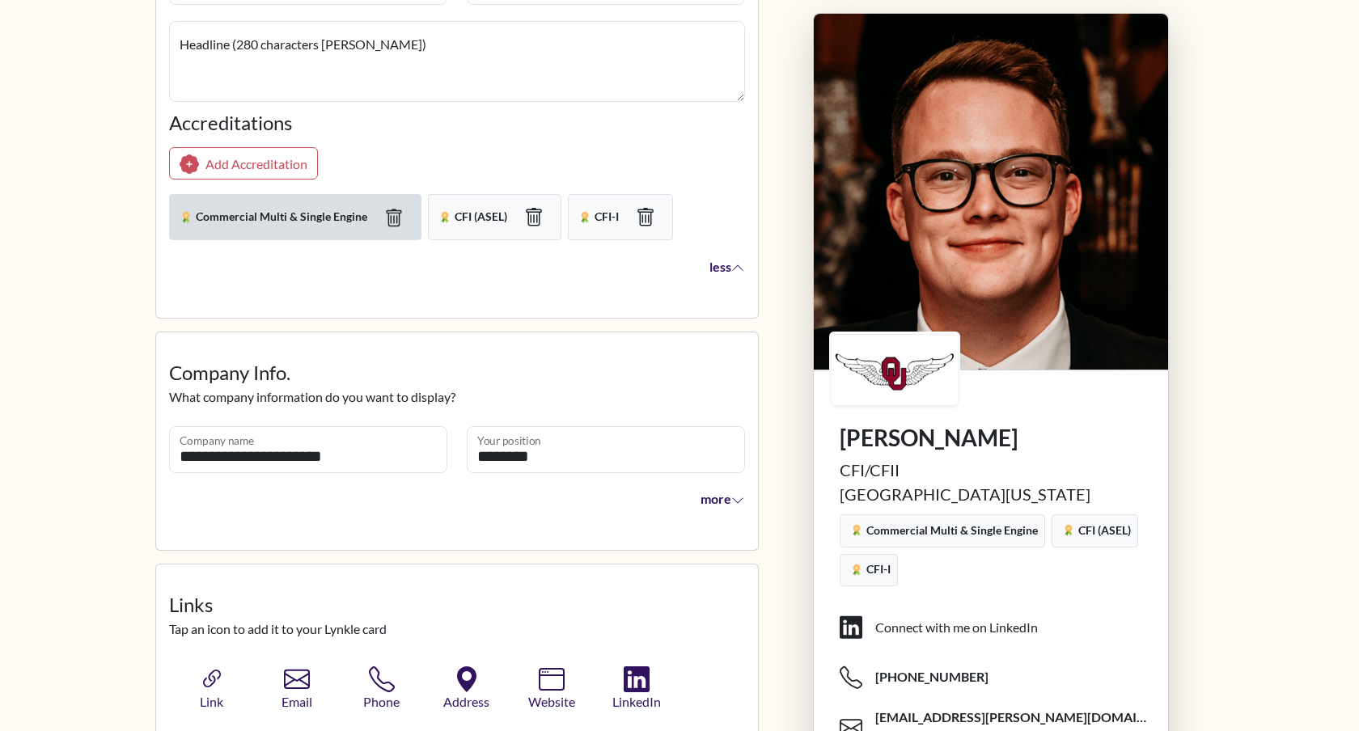
click at [388, 214] on icon "button" at bounding box center [393, 218] width 19 height 19
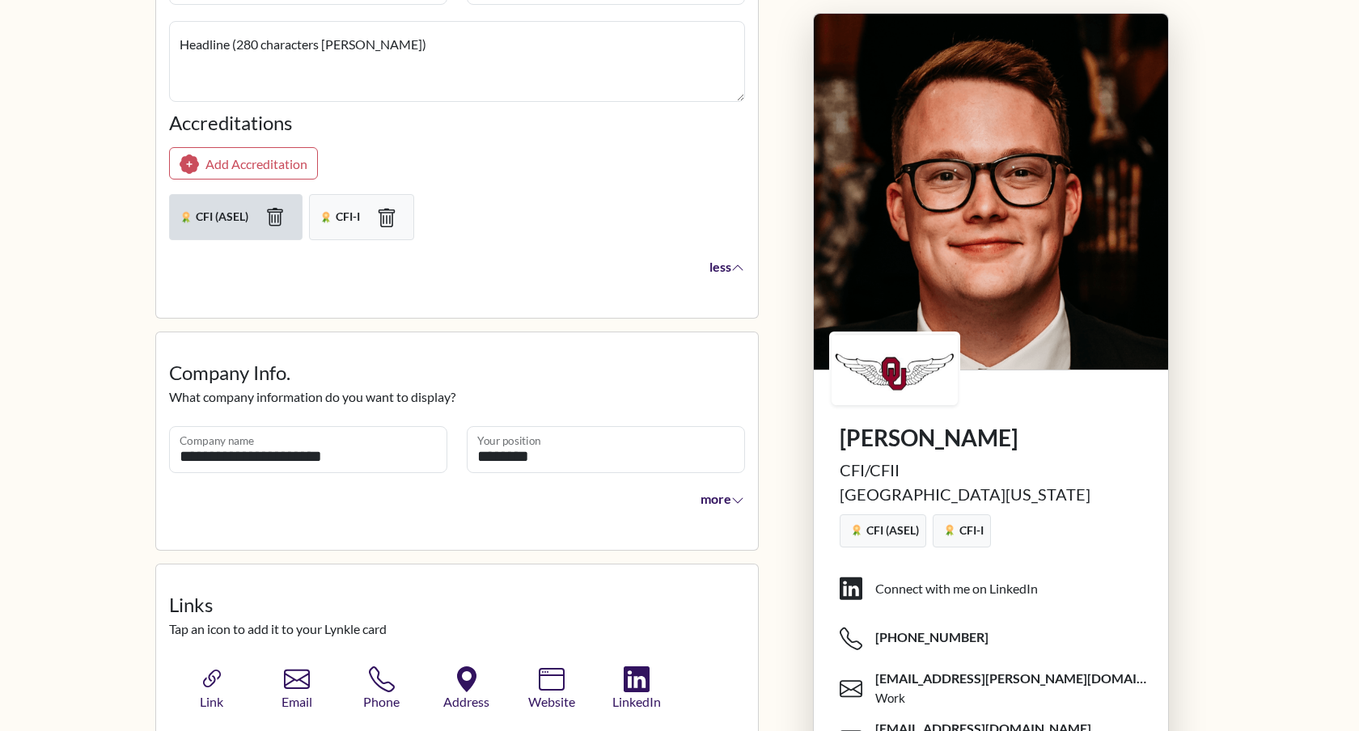
click at [388, 214] on icon "button" at bounding box center [386, 218] width 20 height 20
click at [281, 214] on icon "button" at bounding box center [275, 217] width 16 height 19
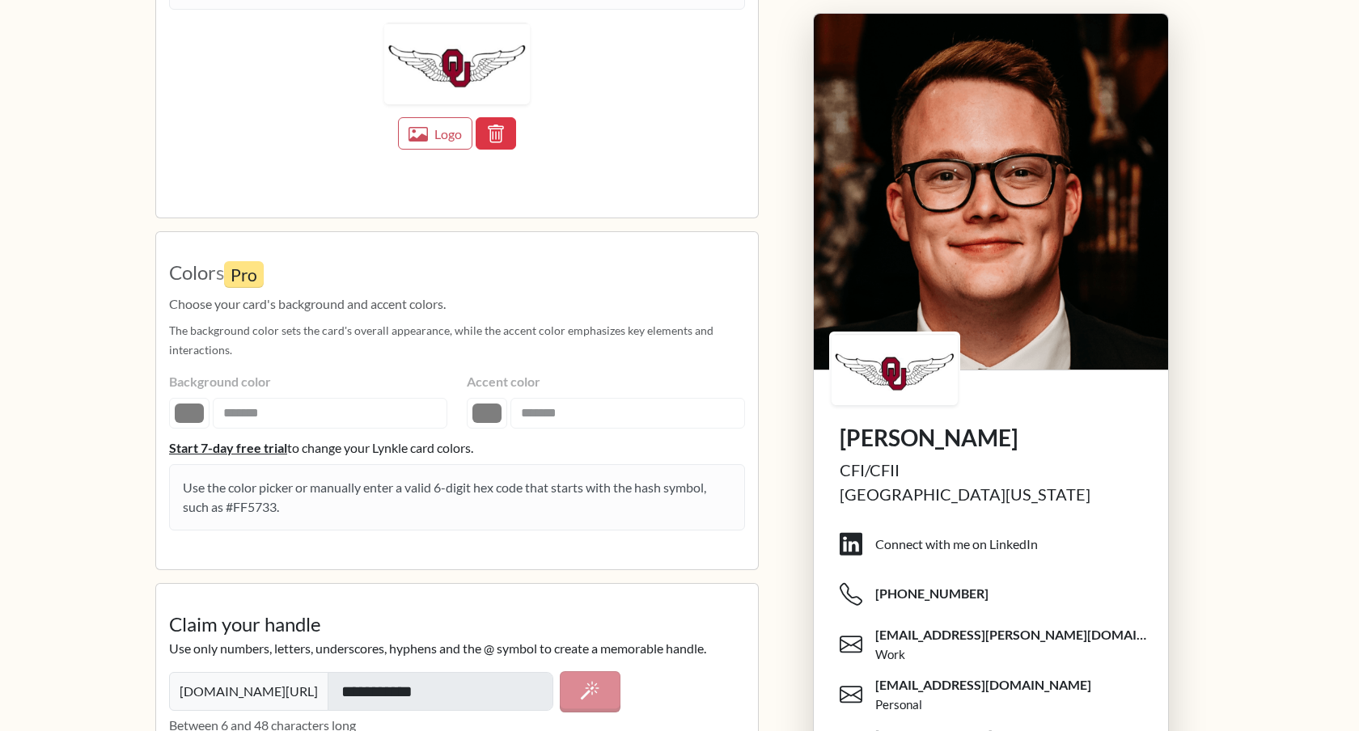
scroll to position [2579, 0]
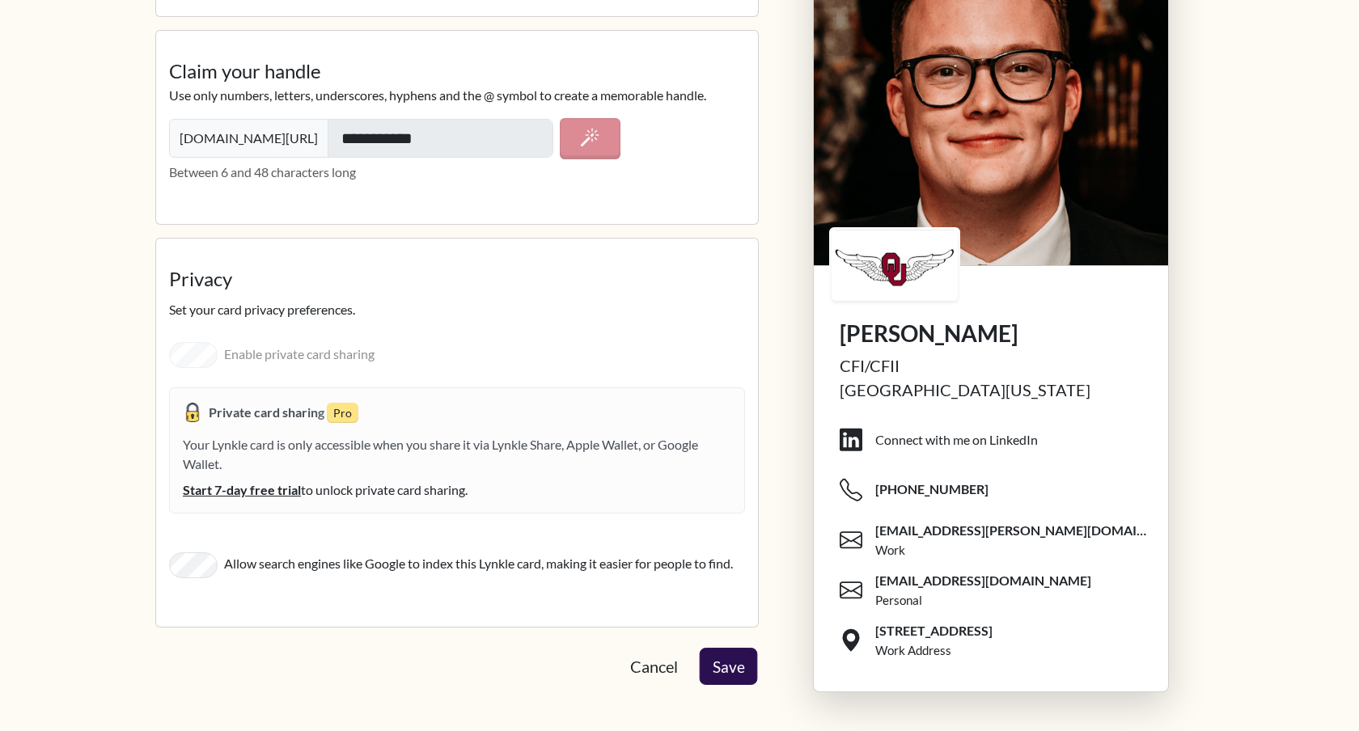
click at [744, 660] on button "Save" at bounding box center [729, 666] width 58 height 37
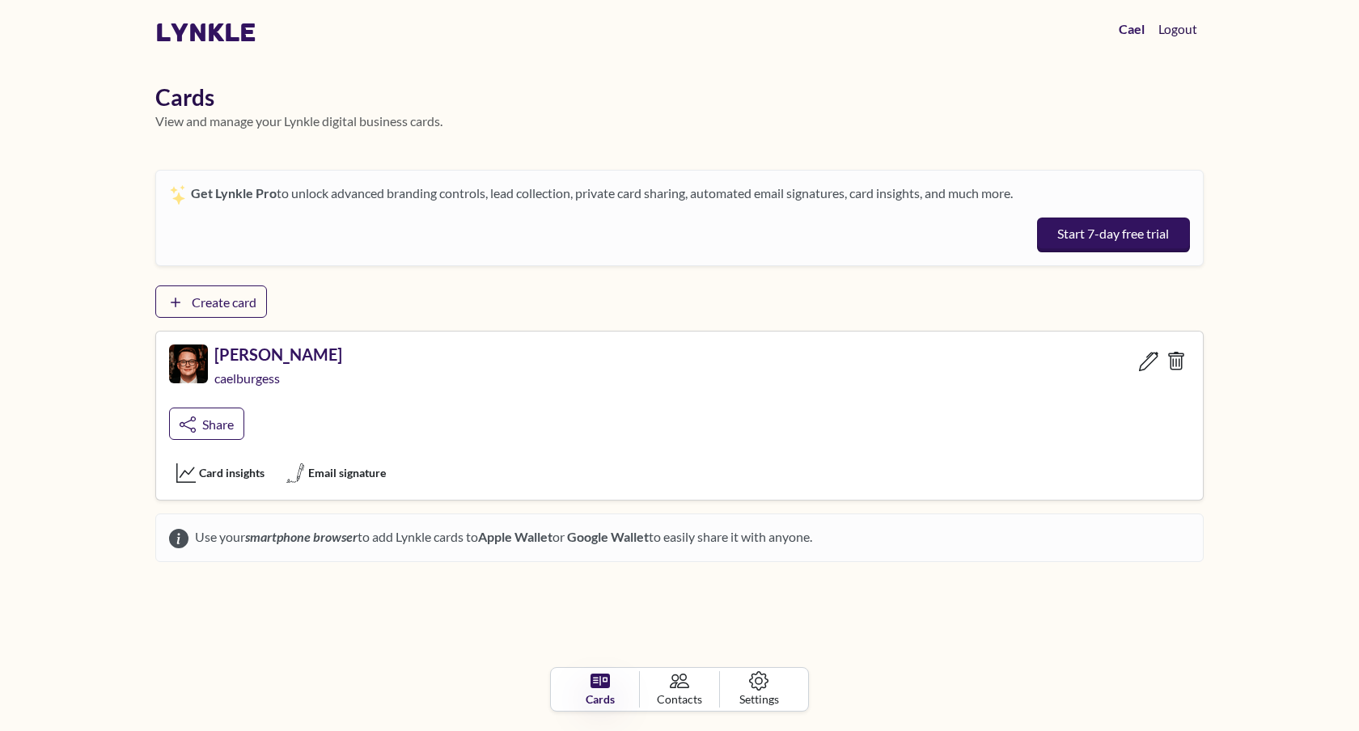
click at [1180, 28] on button "Logout" at bounding box center [1177, 29] width 51 height 32
